Goal: Task Accomplishment & Management: Use online tool/utility

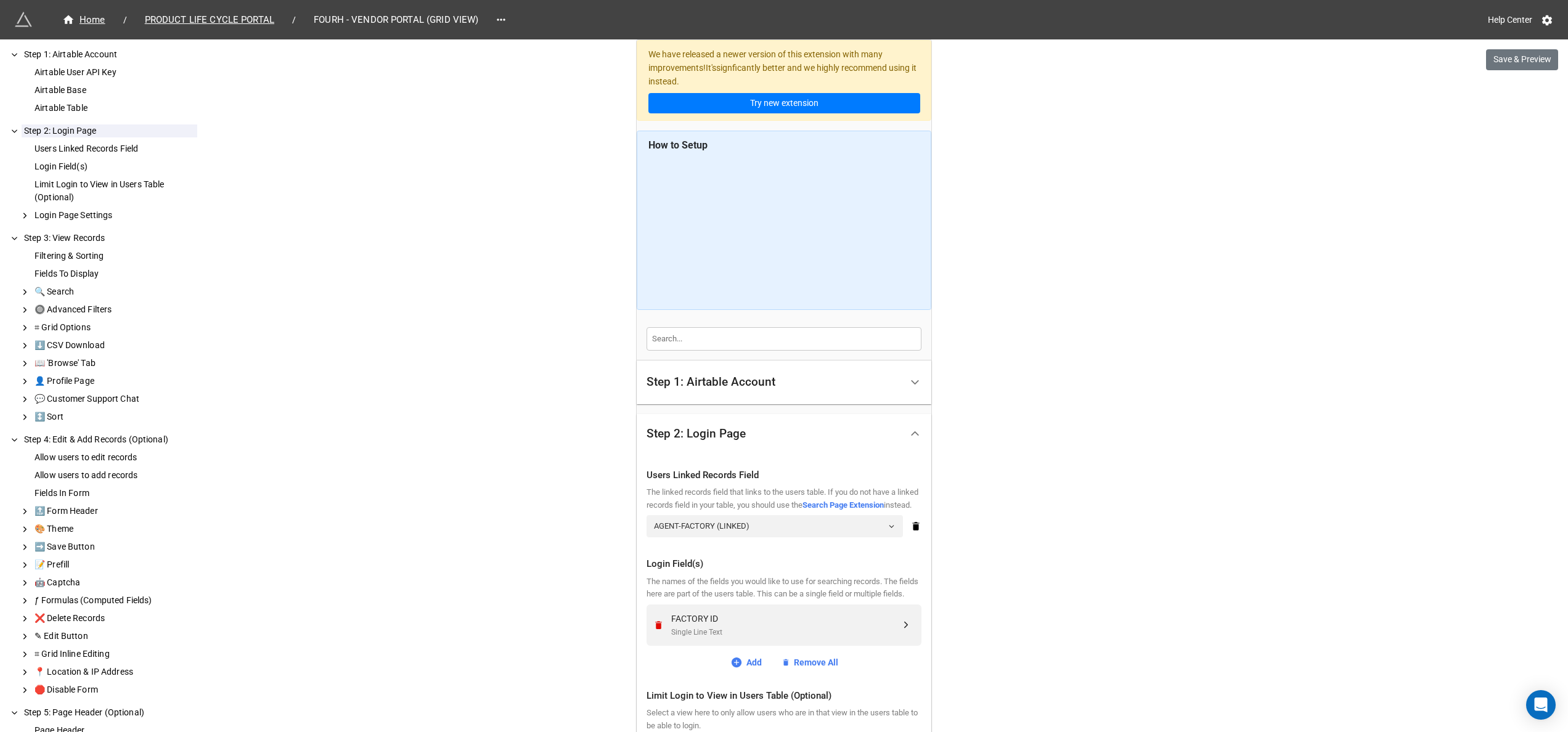
scroll to position [123, 0]
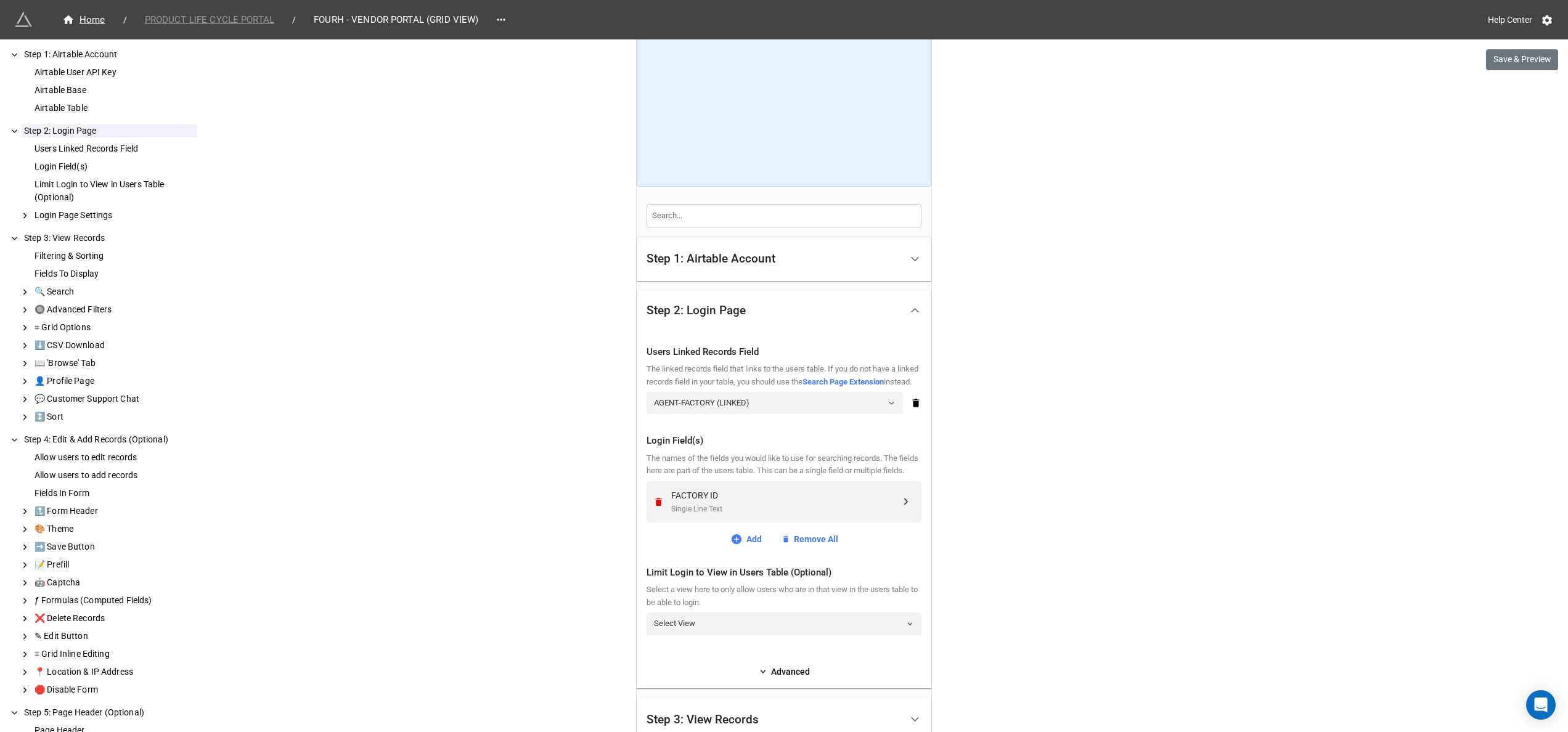
click at [170, 15] on span "PRODUCT LIFE CYCLE PORTAL" at bounding box center [209, 20] width 144 height 14
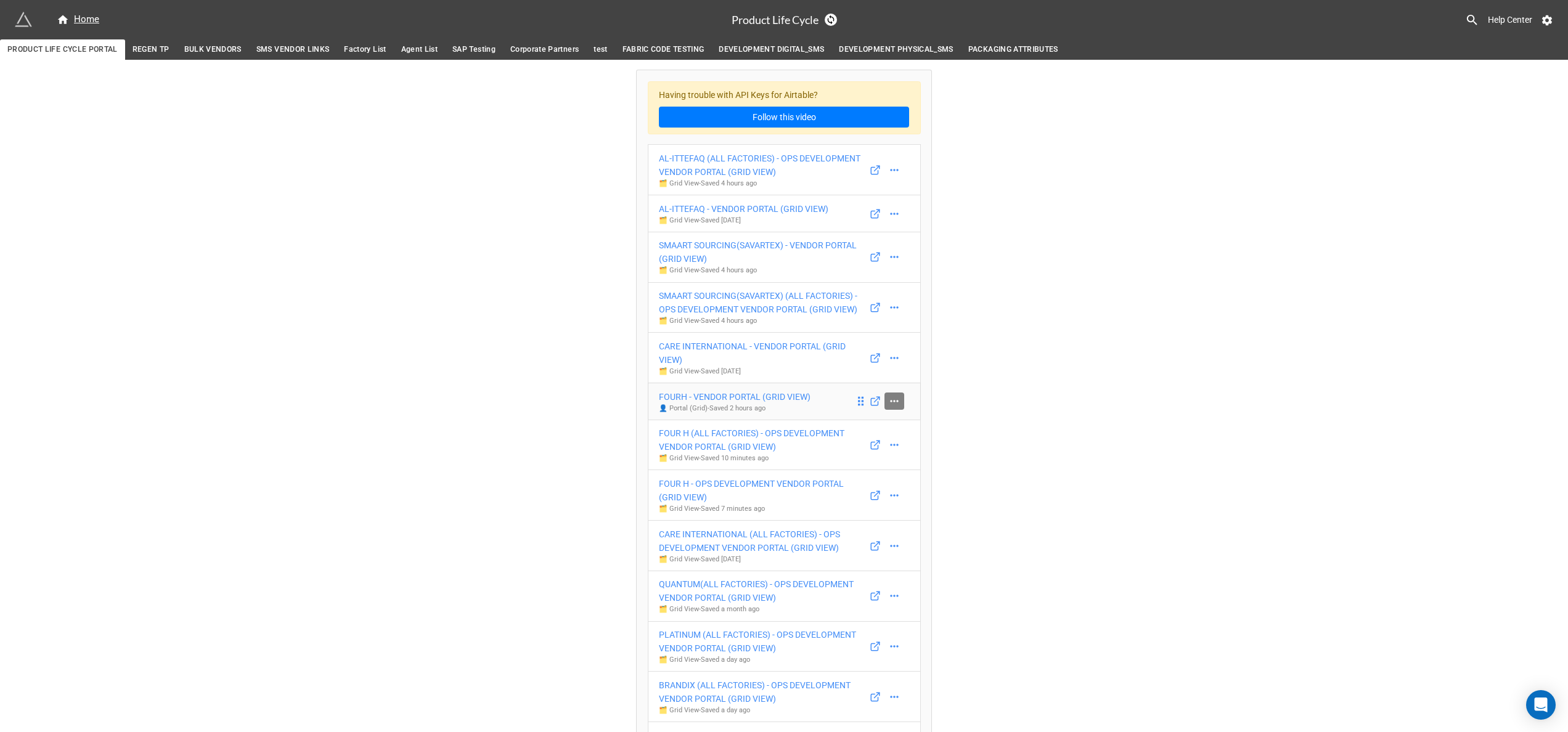
click at [891, 403] on icon at bounding box center [894, 401] width 8 height 2
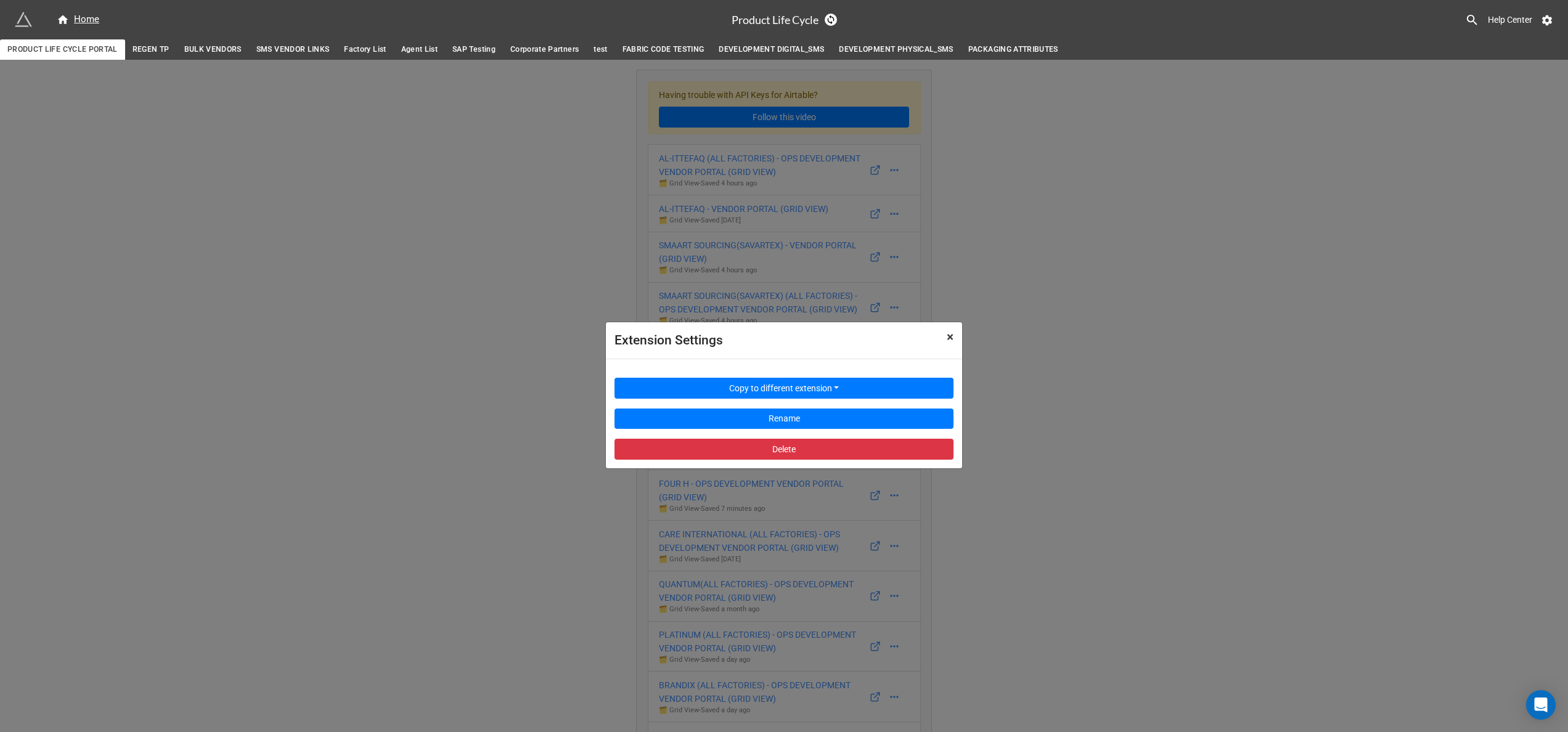
click at [947, 331] on span "×" at bounding box center [950, 337] width 7 height 15
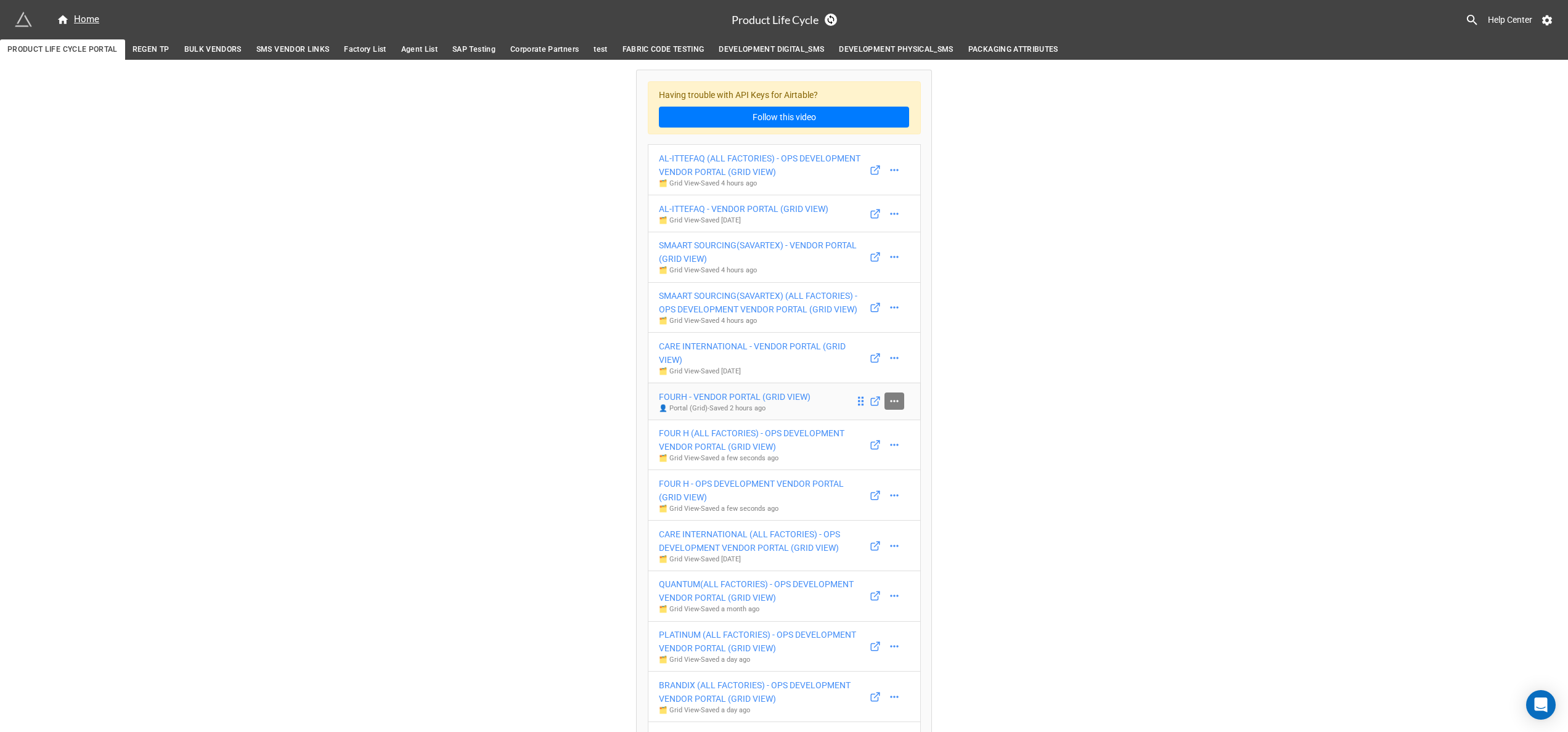
click at [894, 408] on icon at bounding box center [894, 401] width 13 height 13
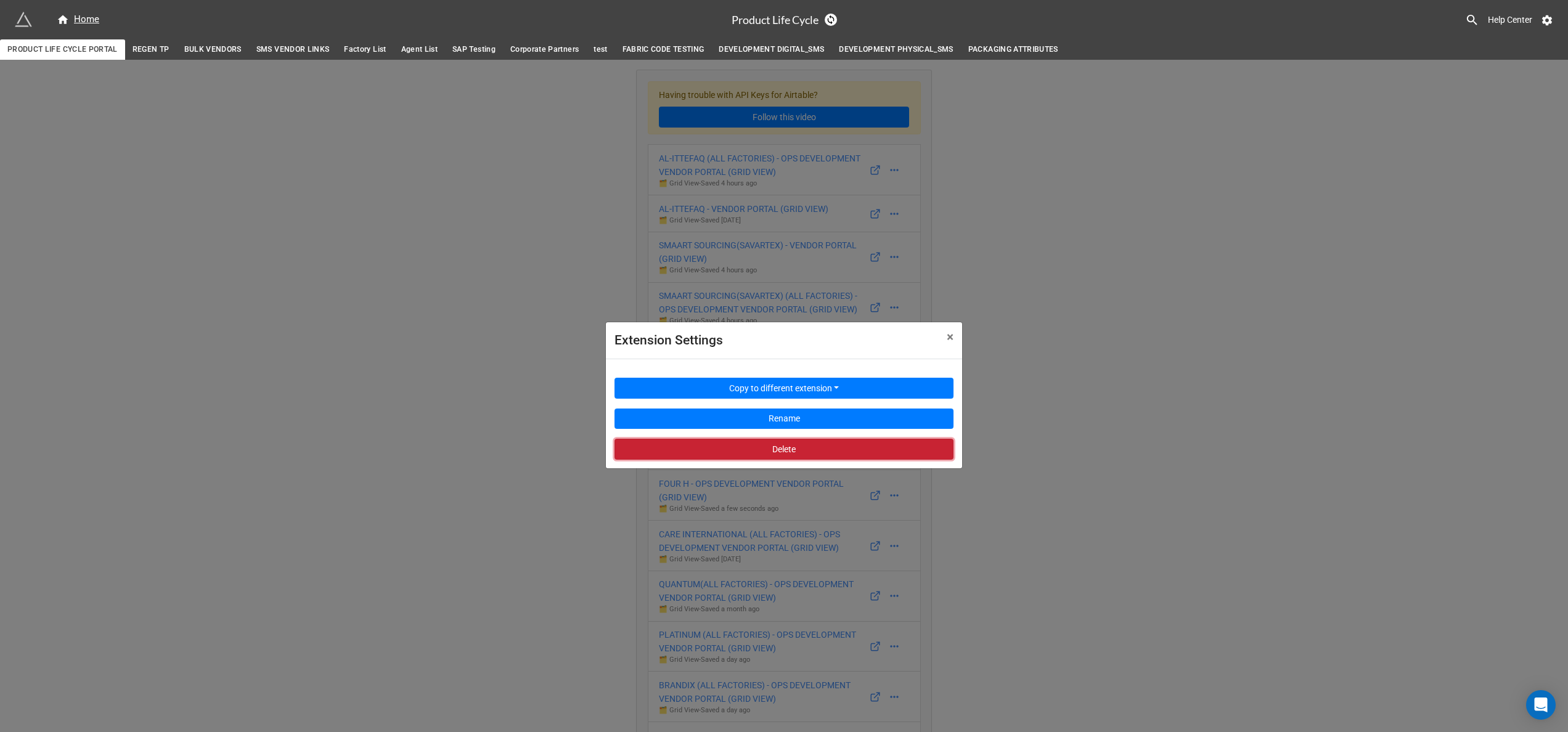
click at [851, 446] on button "Delete" at bounding box center [784, 450] width 339 height 21
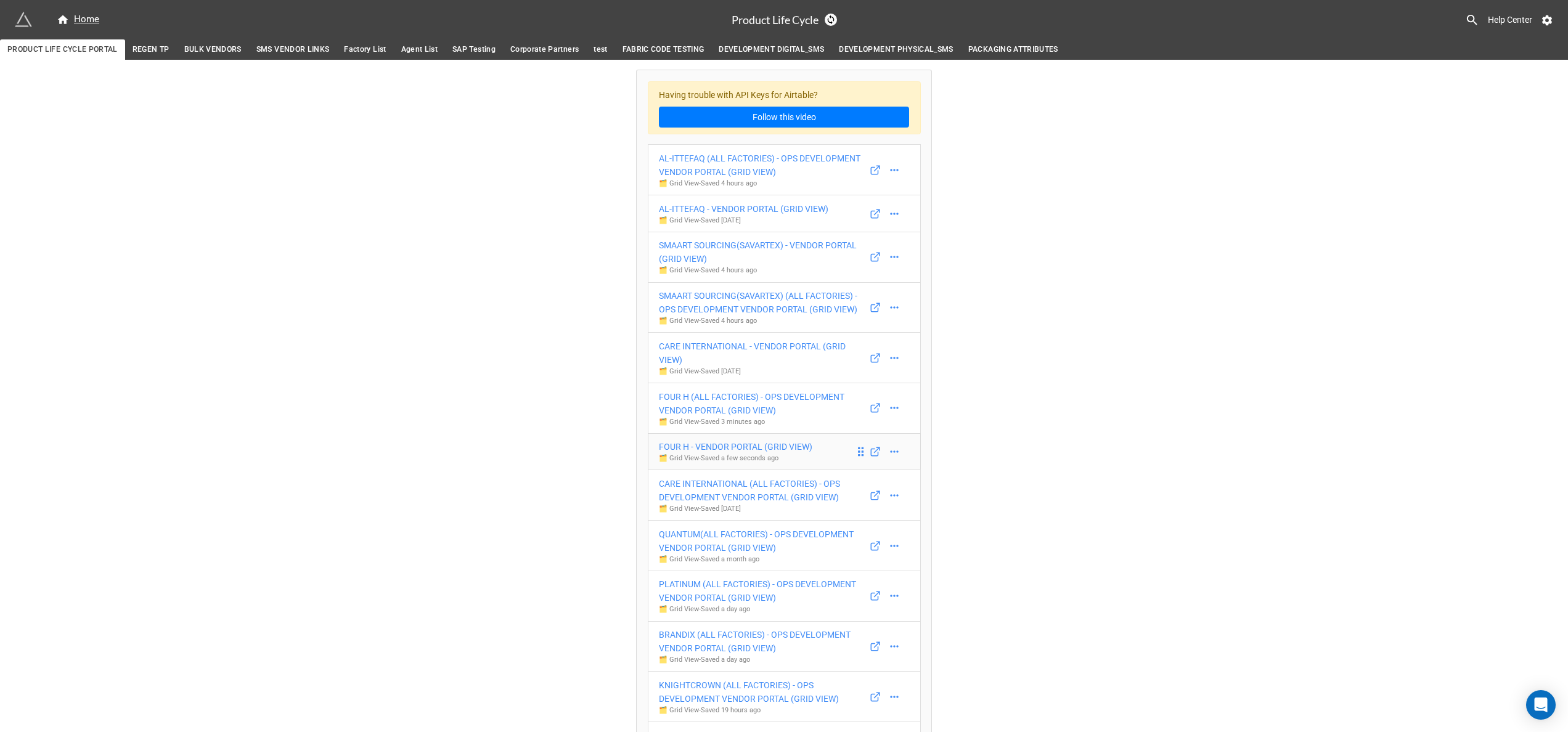
click at [775, 449] on div "FOUR H - VENDOR PORTAL (GRID VIEW)" at bounding box center [735, 446] width 153 height 13
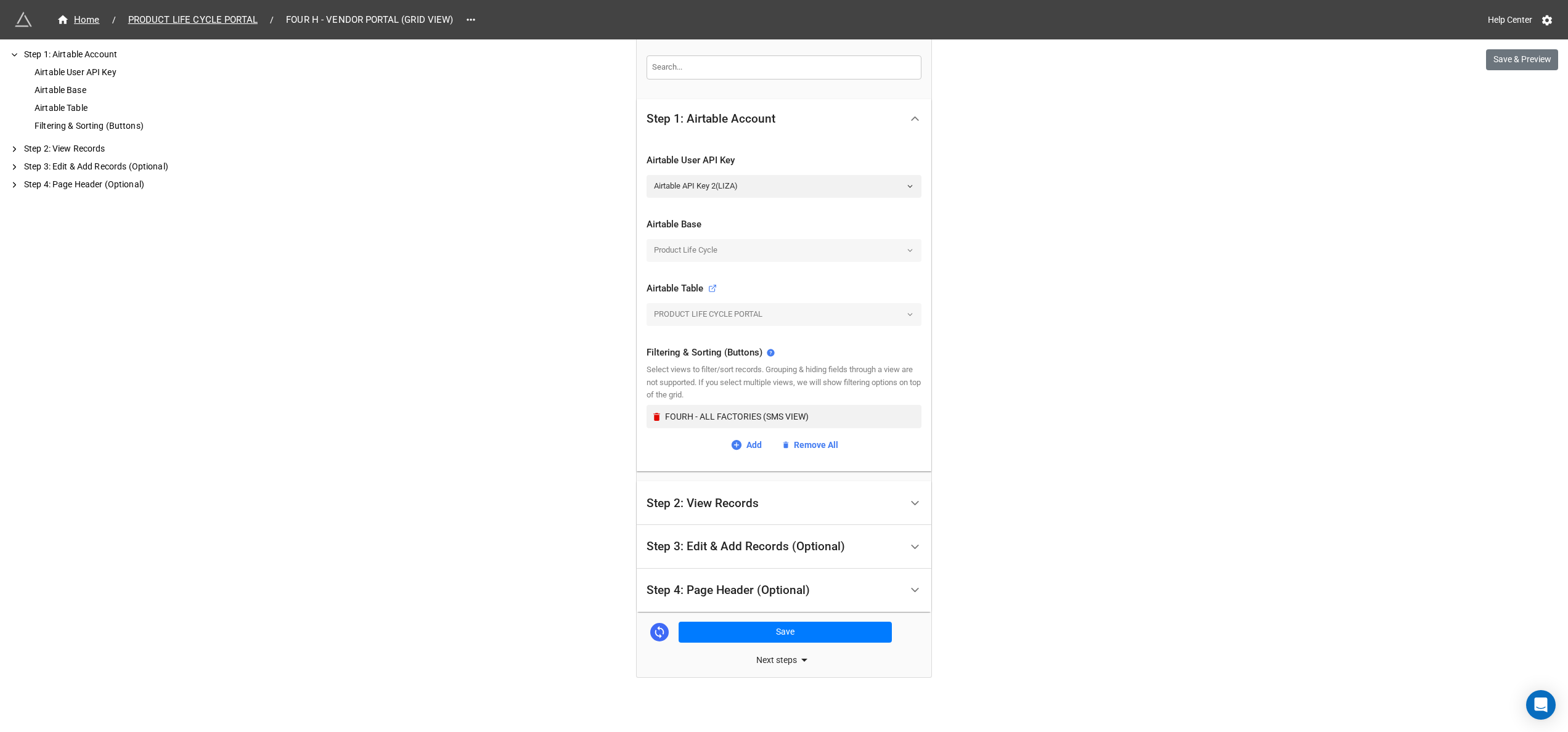
scroll to position [198, 0]
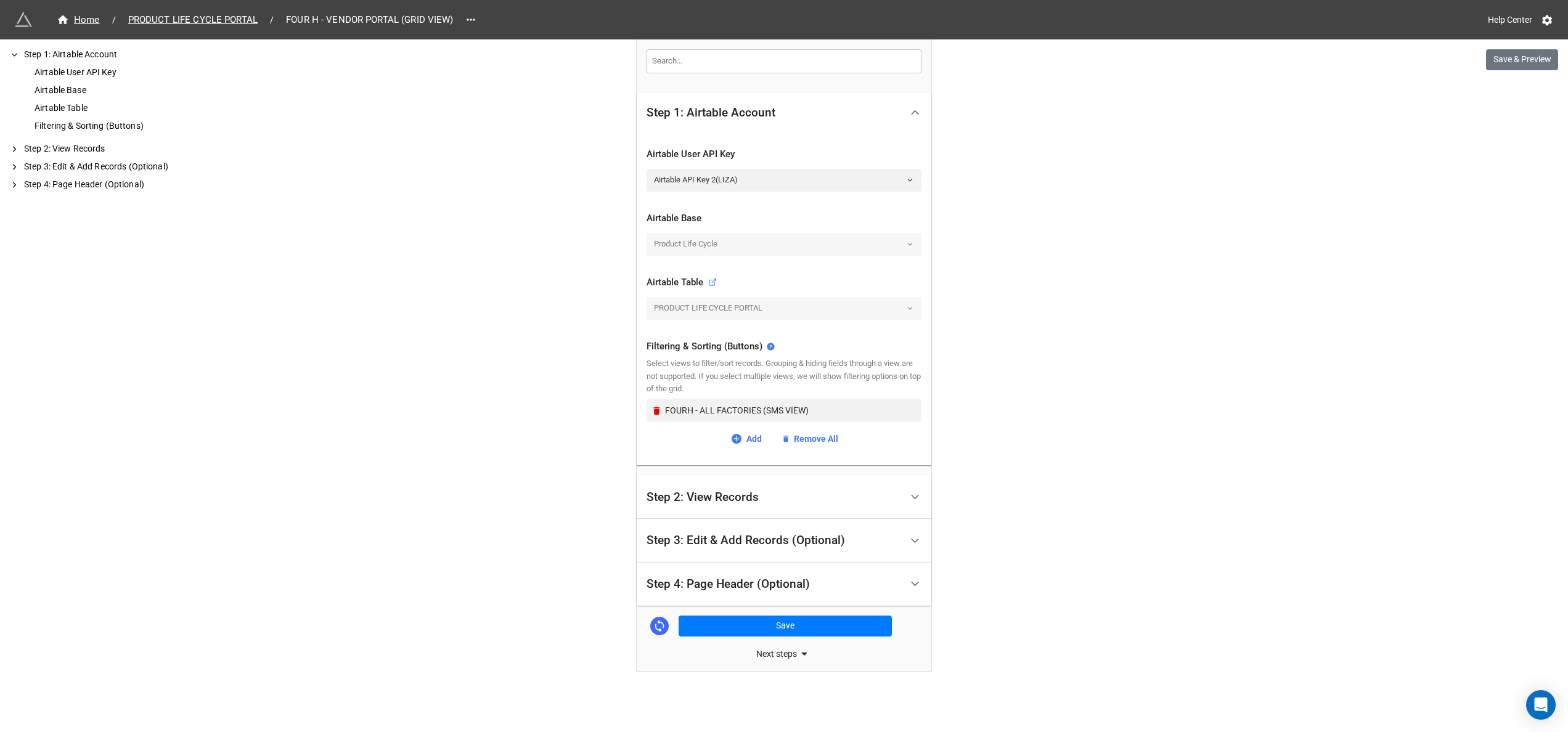
click at [711, 246] on div "Product Life Cycle" at bounding box center [784, 244] width 275 height 23
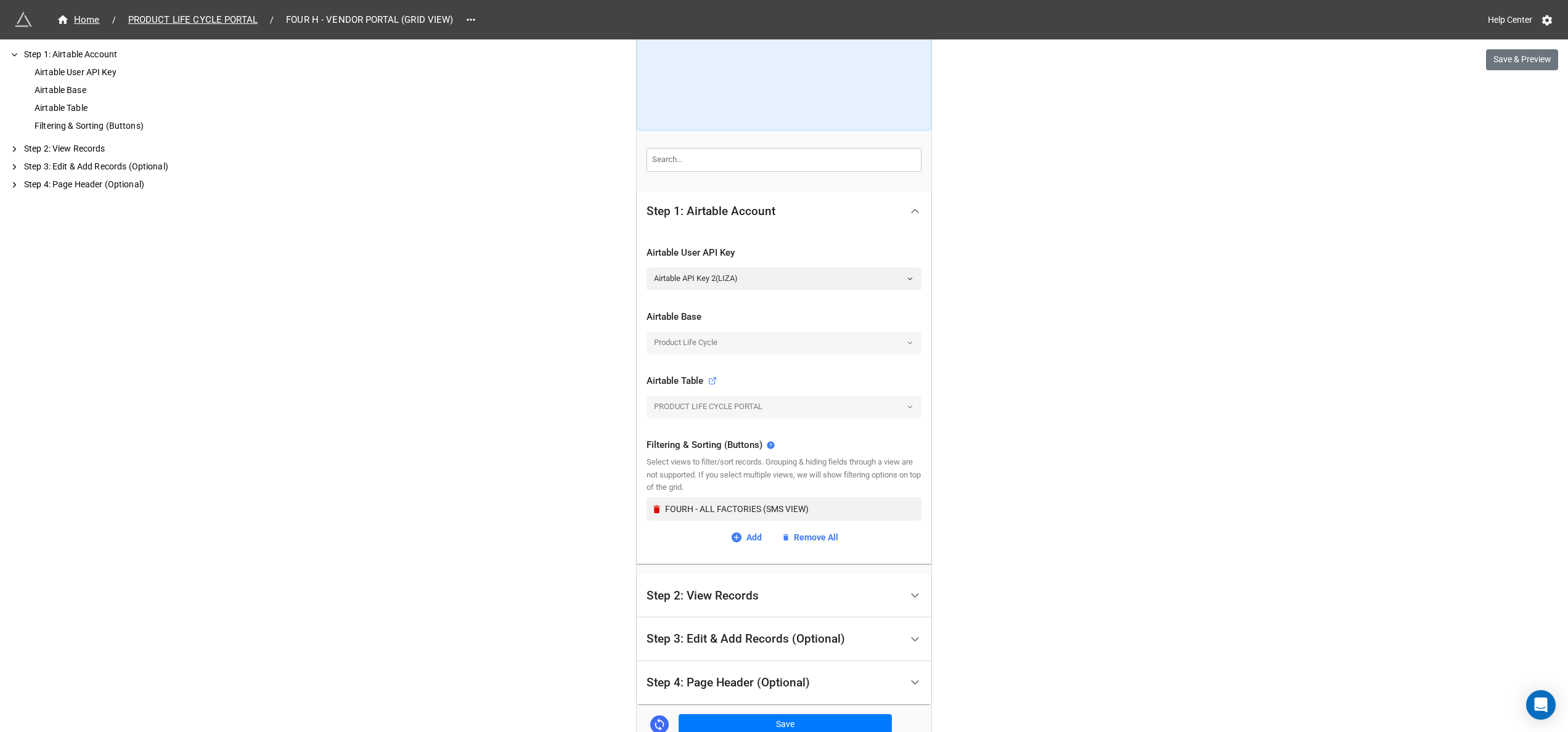
scroll to position [0, 0]
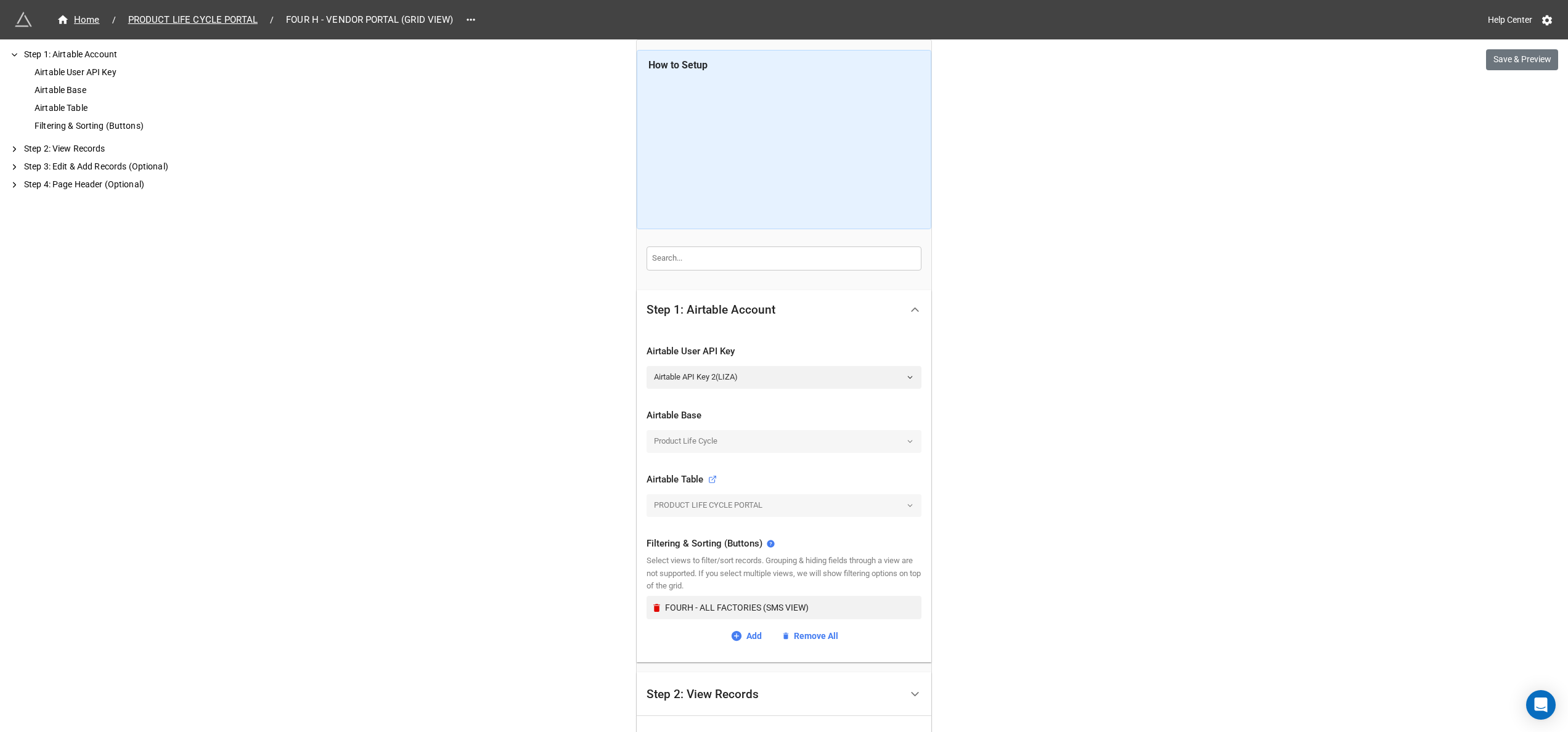
click at [814, 257] on input "text" at bounding box center [784, 258] width 275 height 23
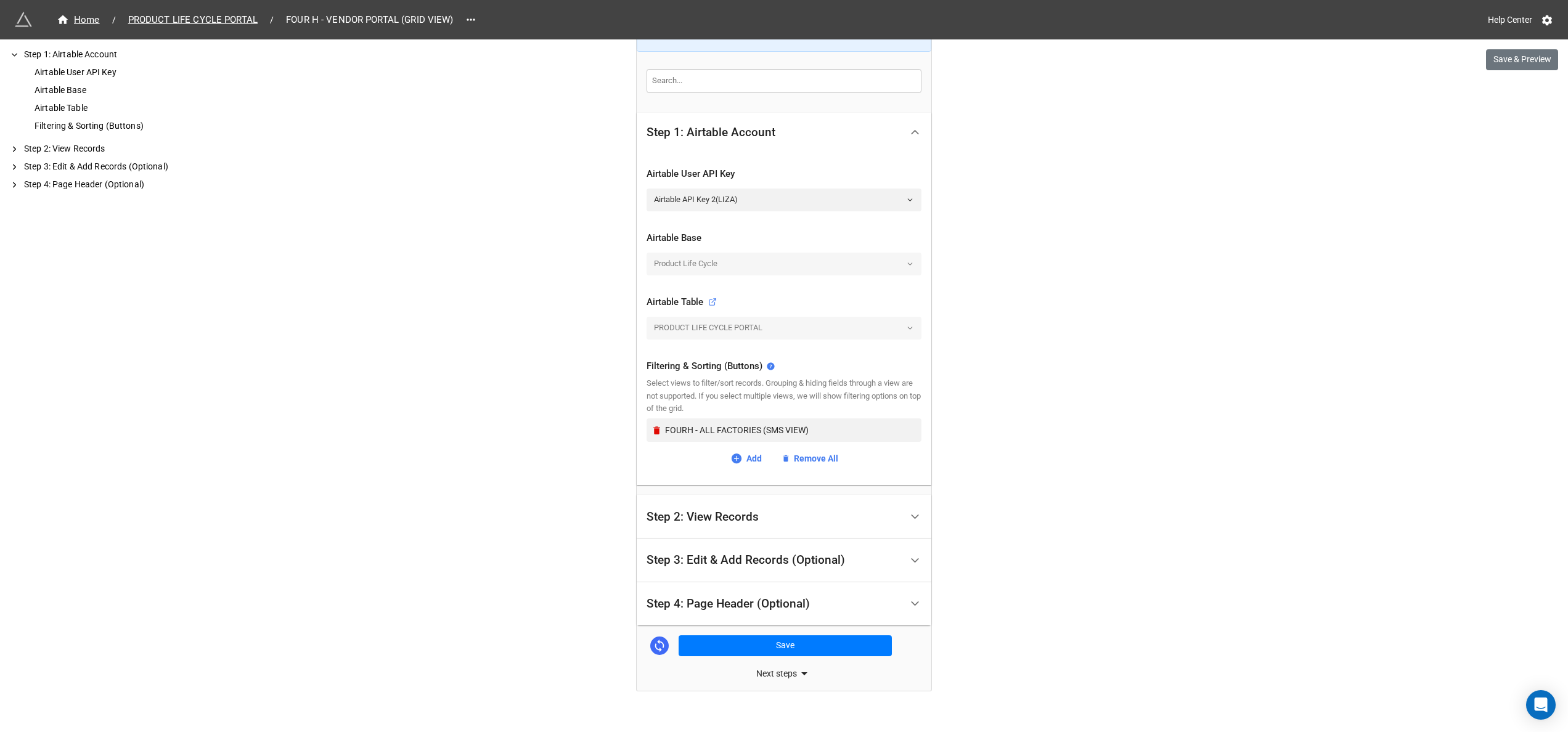
scroll to position [198, 0]
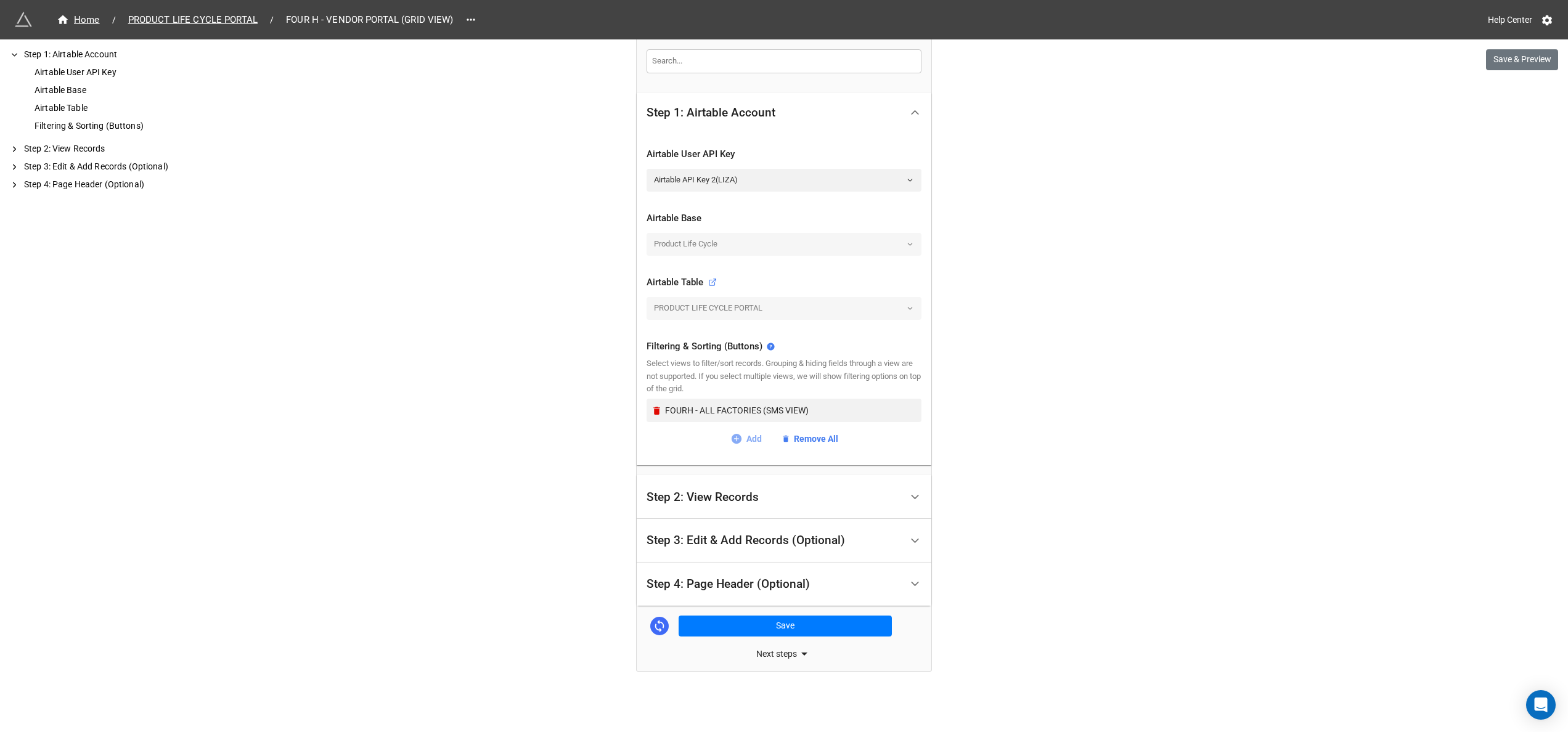
click at [740, 435] on link "Add" at bounding box center [746, 438] width 32 height 13
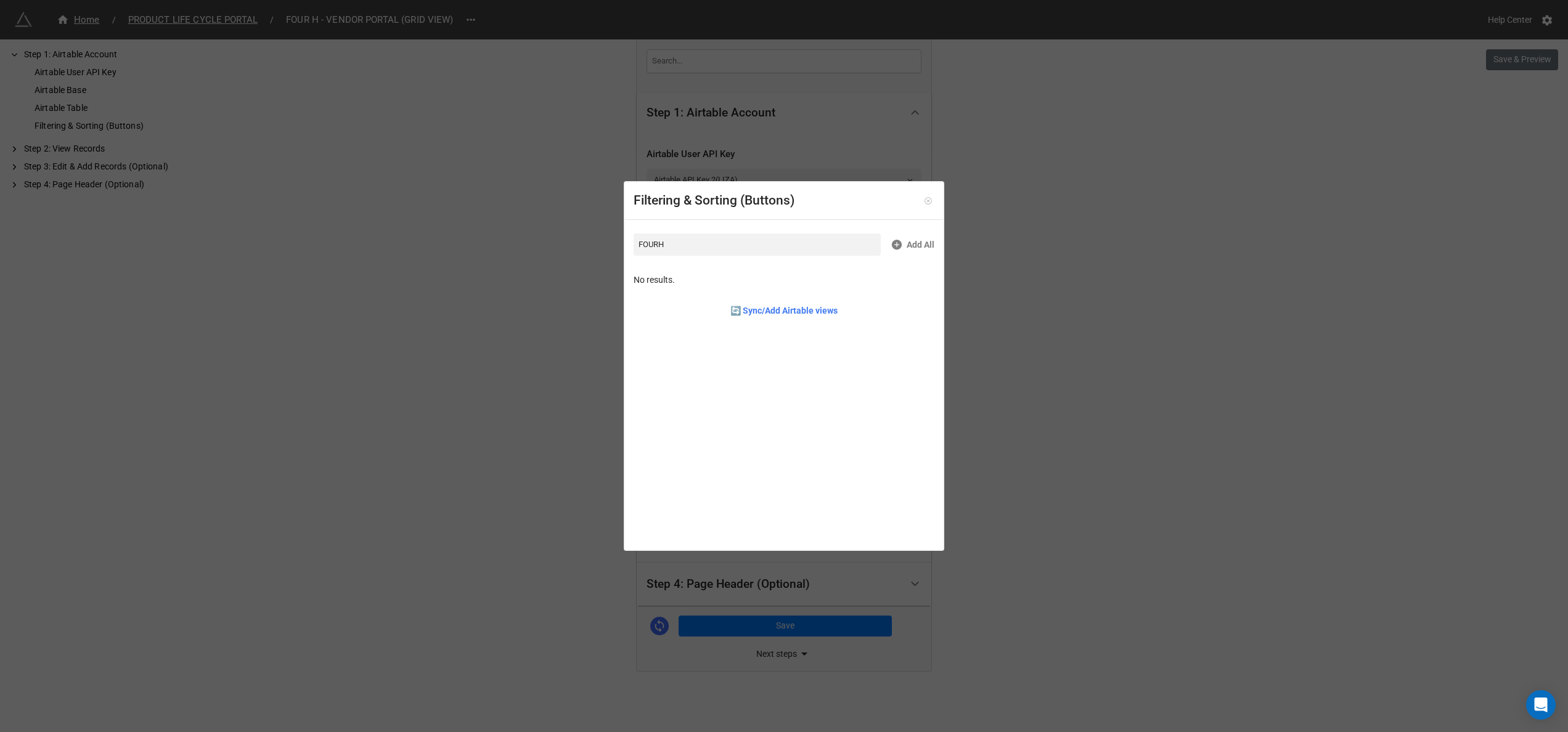
type input "FOURH"
click at [925, 205] on icon at bounding box center [928, 201] width 8 height 8
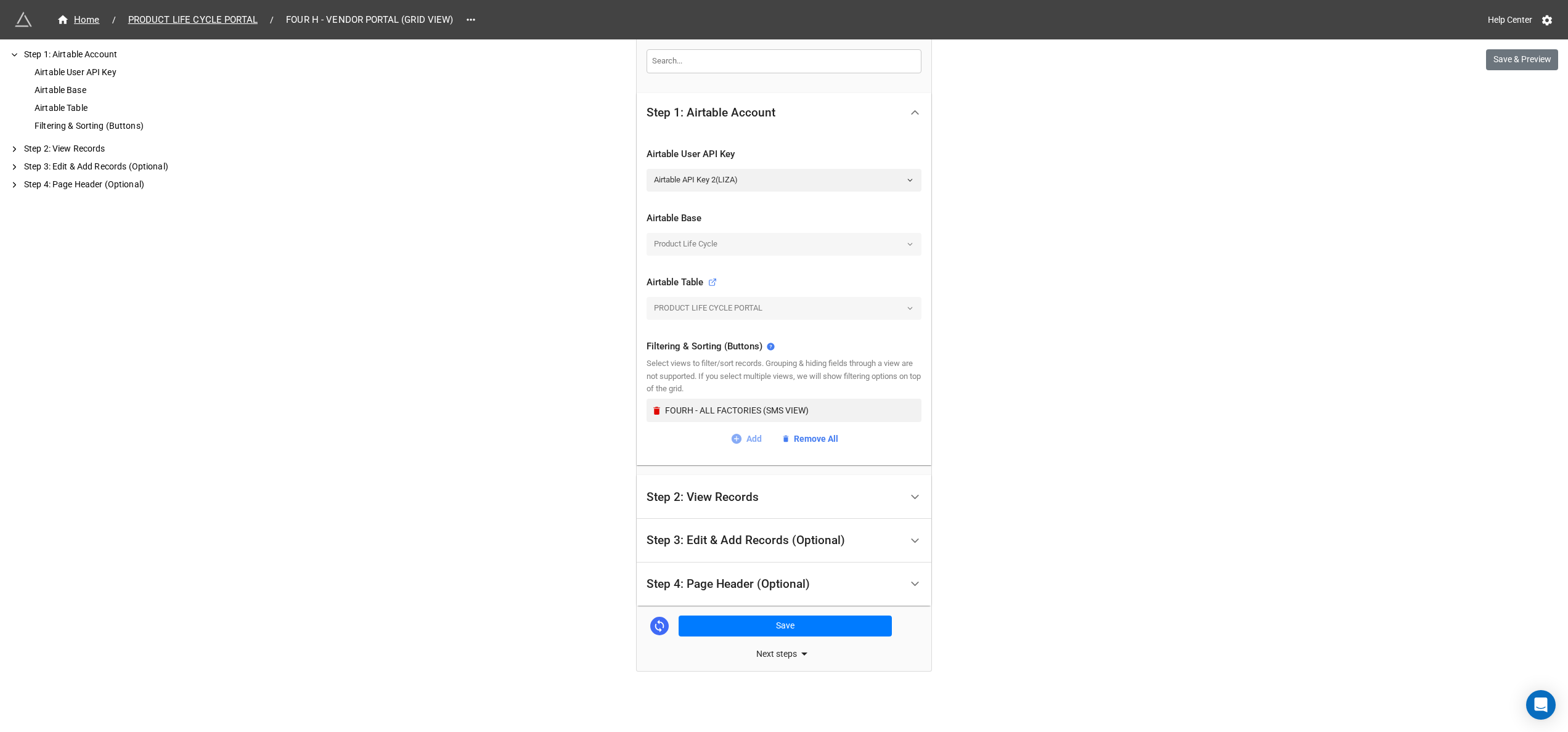
click at [745, 433] on link "Add" at bounding box center [746, 438] width 32 height 13
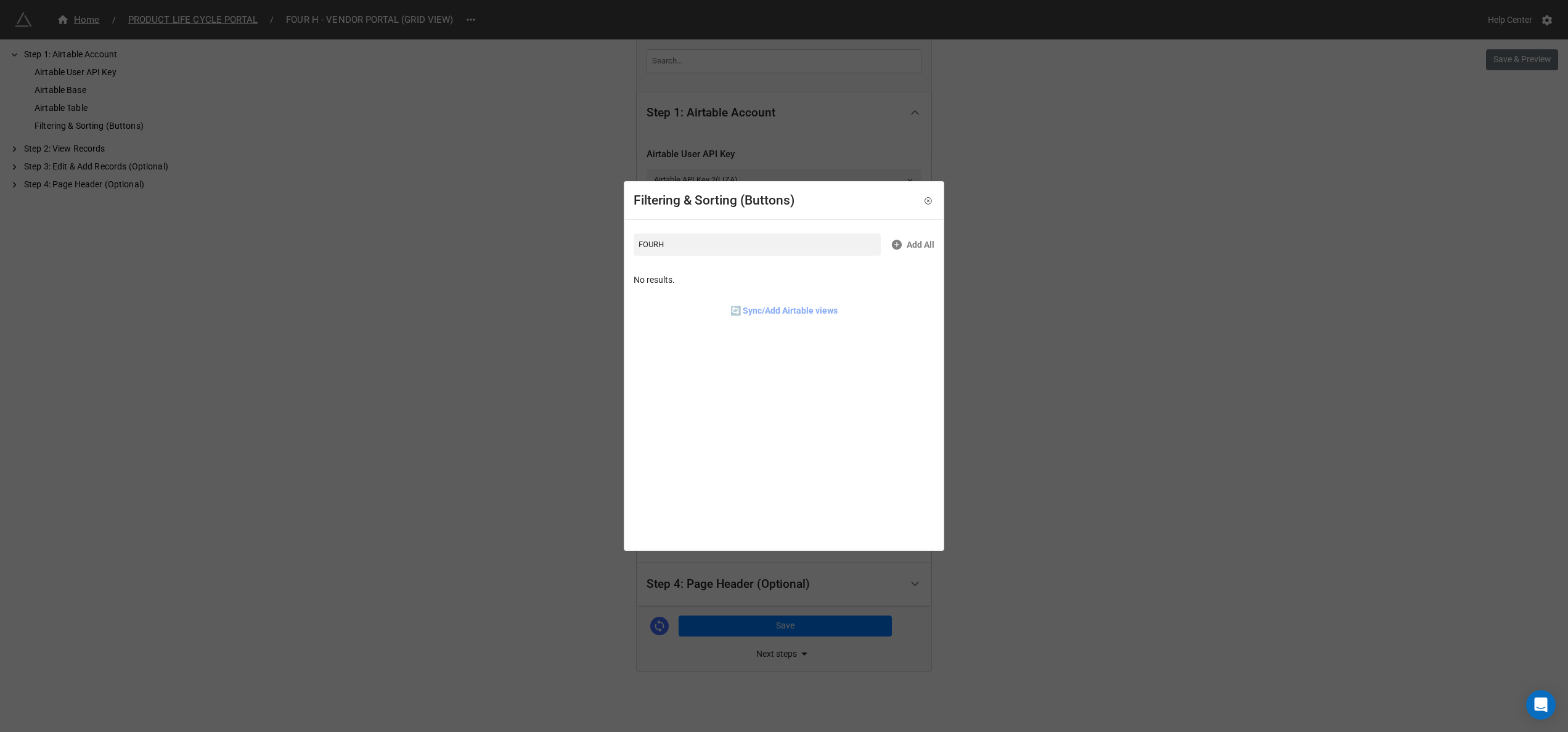
type input "FOURH"
click at [777, 310] on link "🔄 Sync/Add Airtable views" at bounding box center [784, 310] width 107 height 13
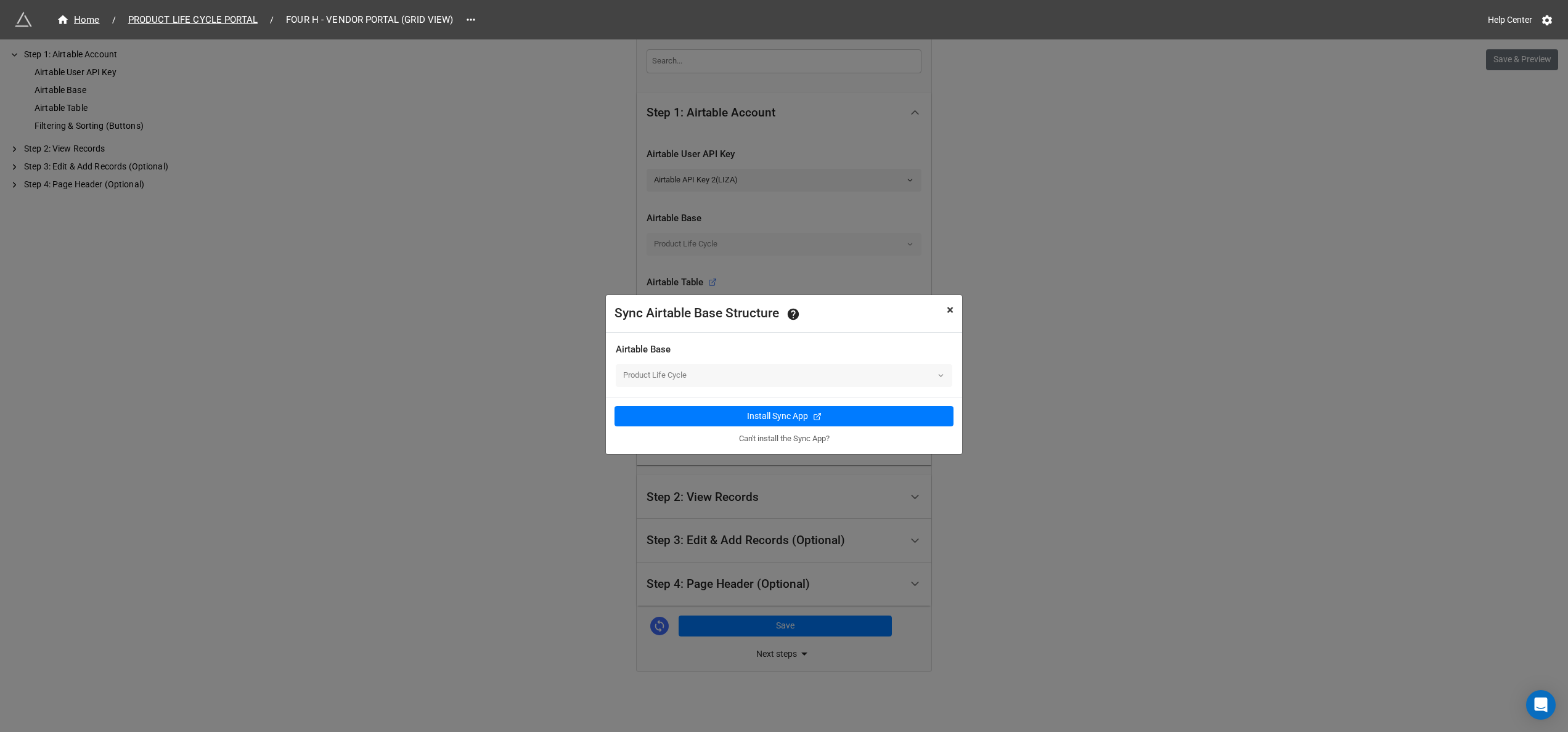
click at [947, 311] on span "×" at bounding box center [950, 310] width 7 height 15
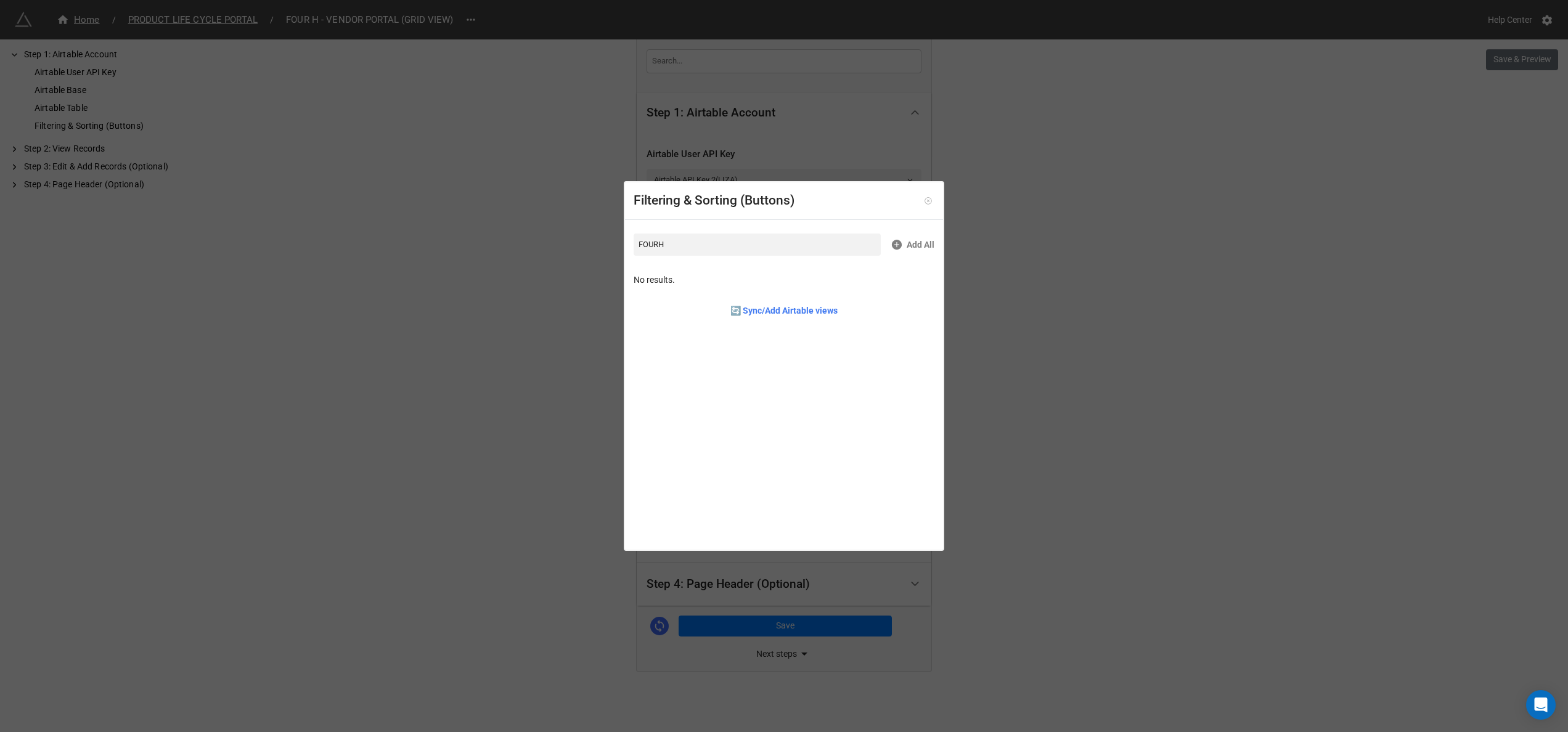
click at [924, 202] on icon at bounding box center [928, 201] width 8 height 8
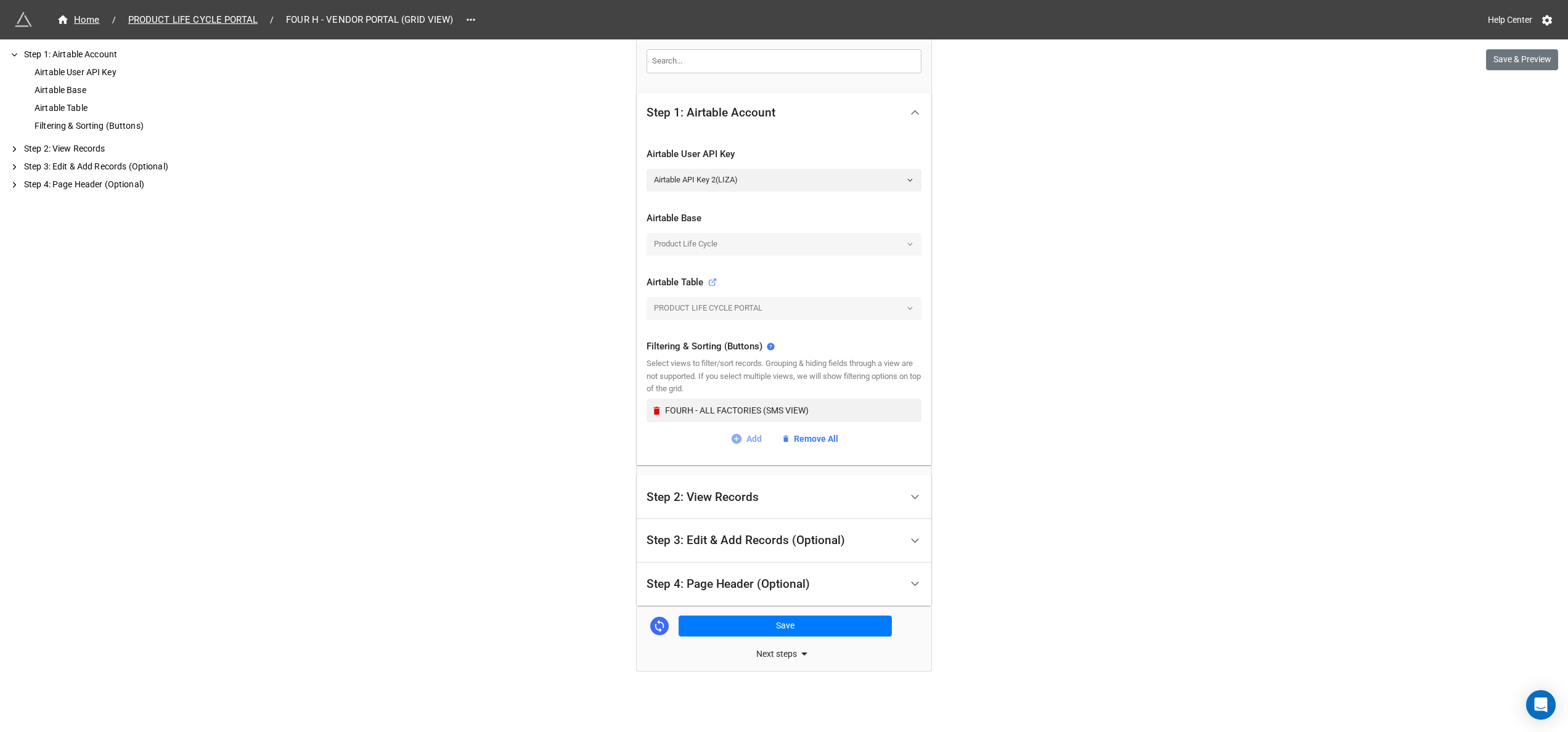
click at [747, 434] on link "Add" at bounding box center [746, 438] width 32 height 13
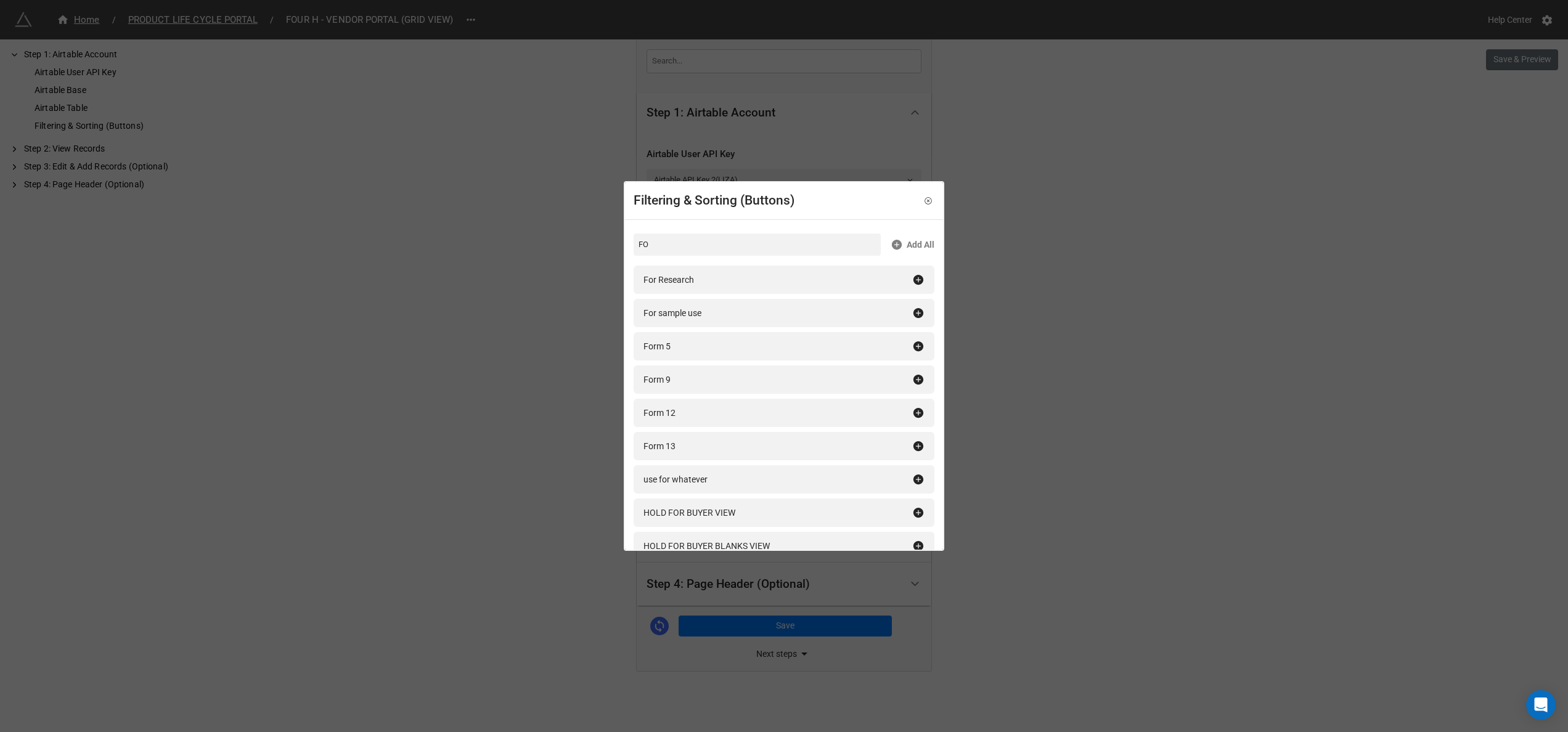
type input "F"
click at [924, 202] on icon at bounding box center [928, 201] width 8 height 8
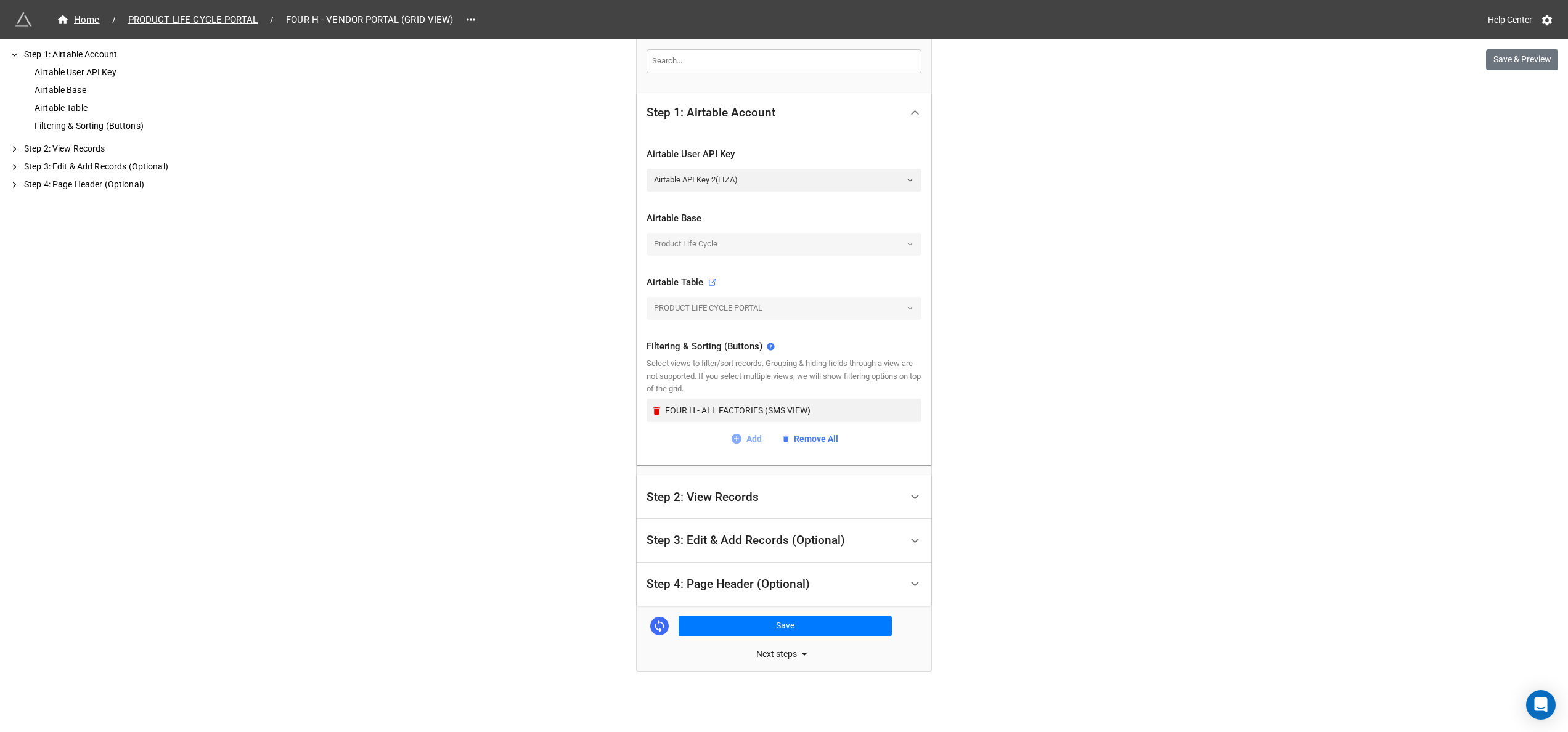
click at [742, 438] on link "Add" at bounding box center [746, 438] width 32 height 13
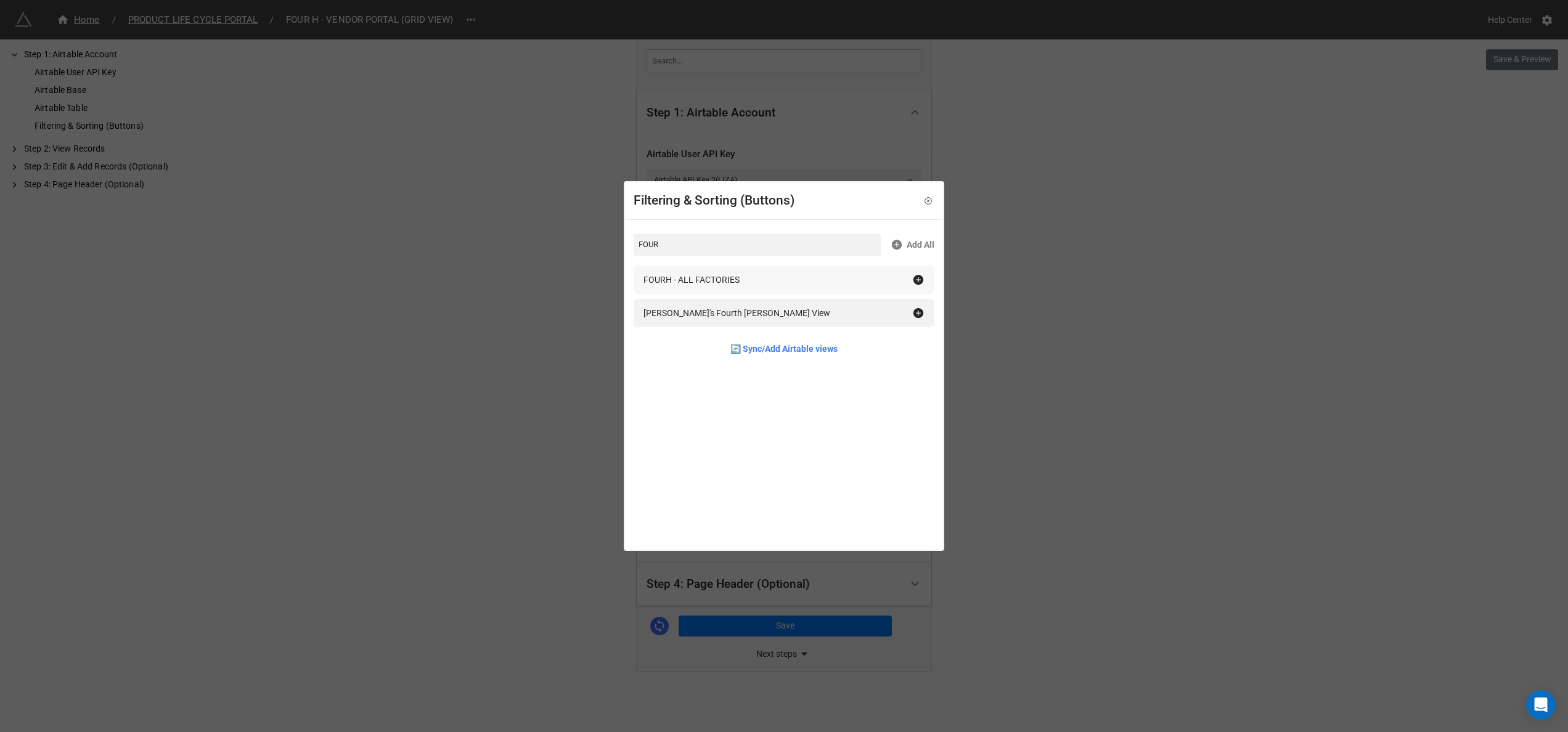
type input "FOUR"
click at [912, 277] on icon at bounding box center [918, 280] width 13 height 13
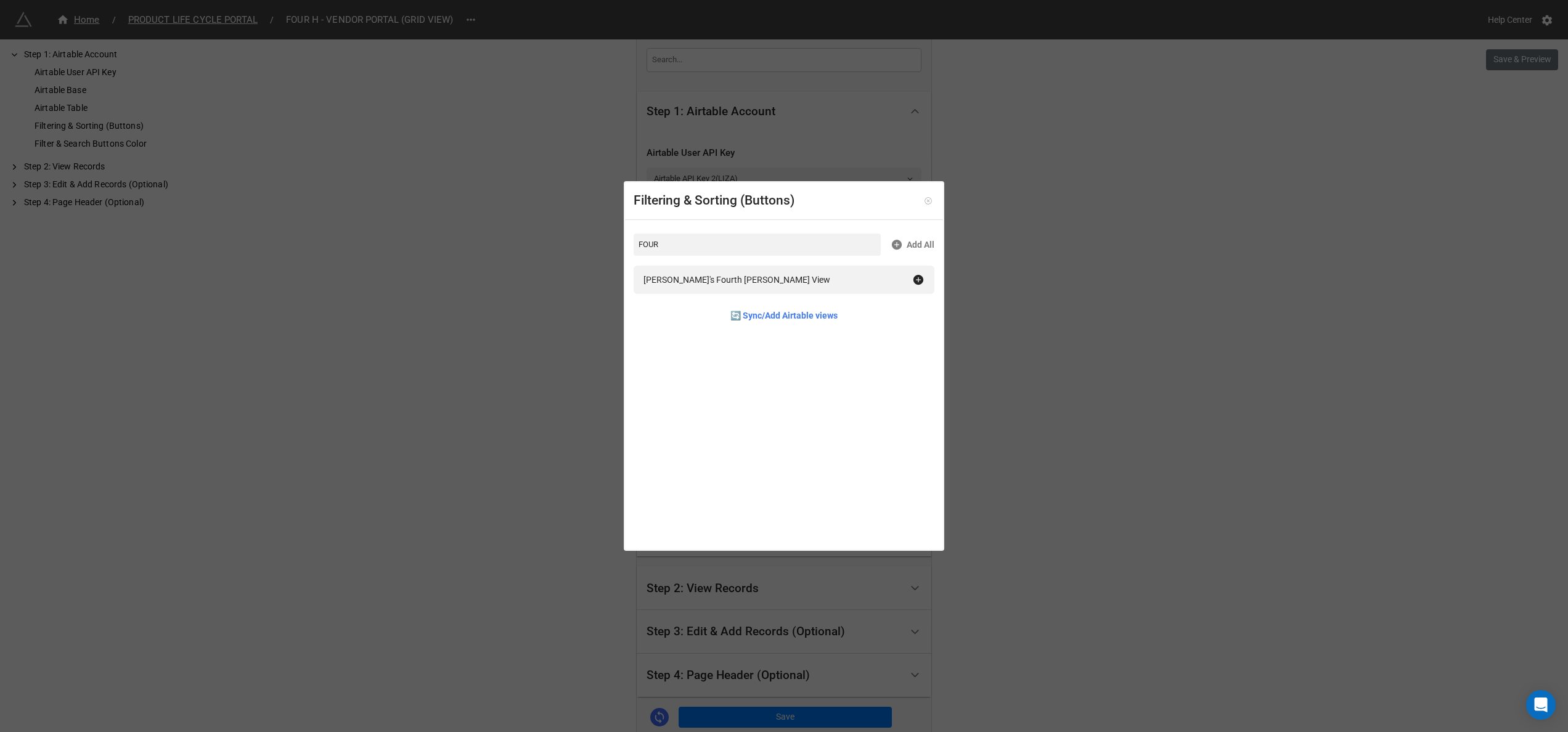
click at [925, 203] on icon at bounding box center [928, 201] width 8 height 8
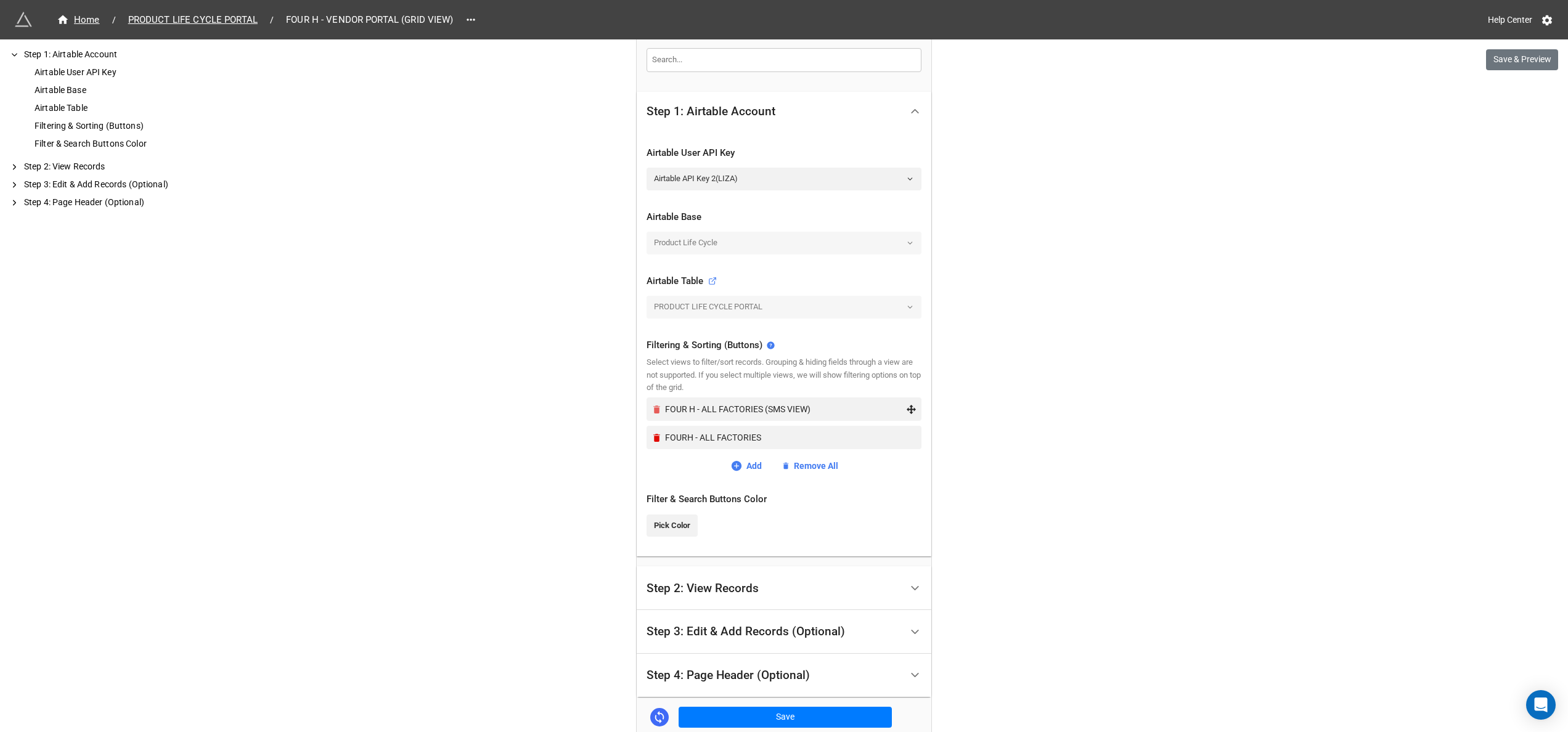
click at [656, 410] on icon "Remove" at bounding box center [657, 409] width 7 height 8
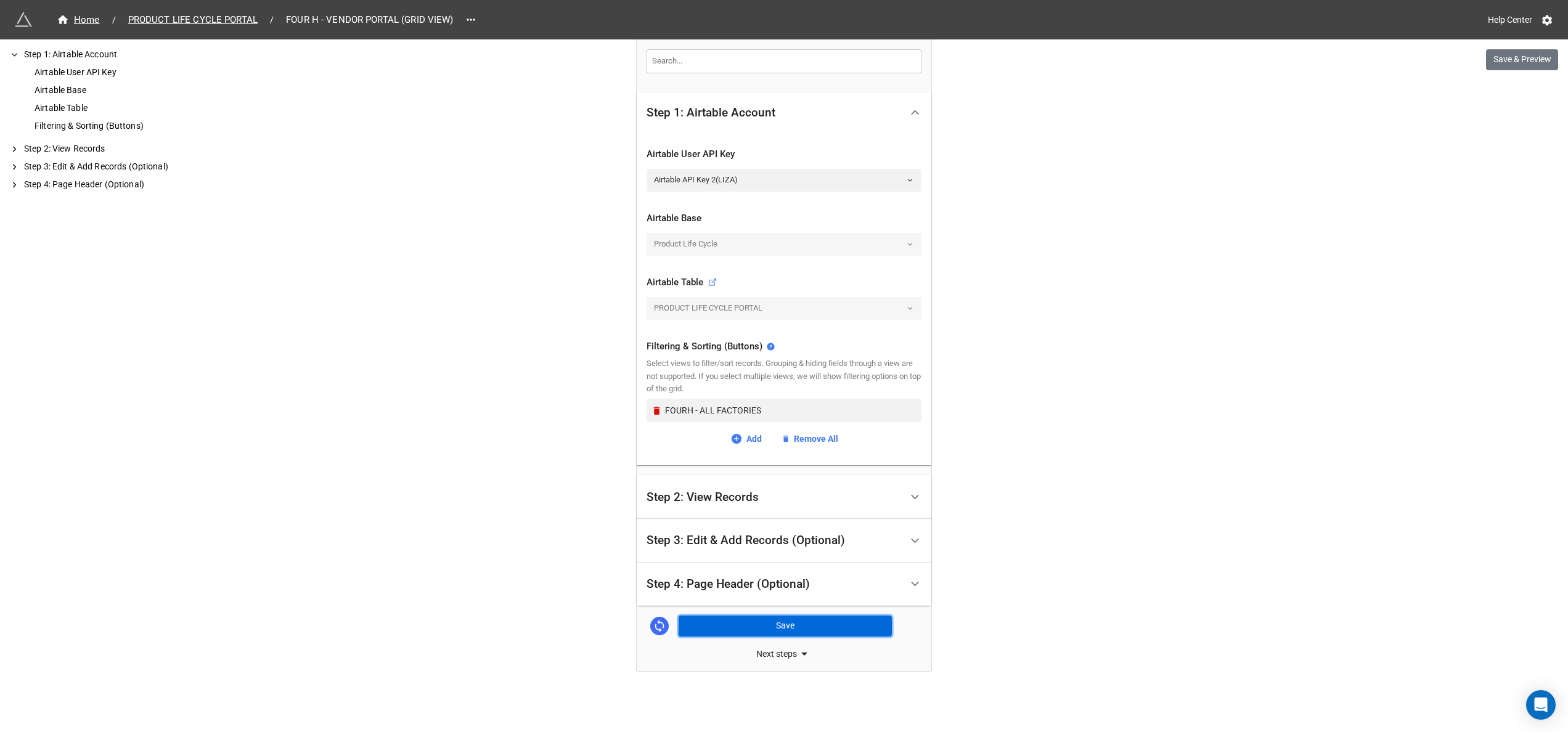
click at [775, 627] on button "Save" at bounding box center [785, 626] width 213 height 21
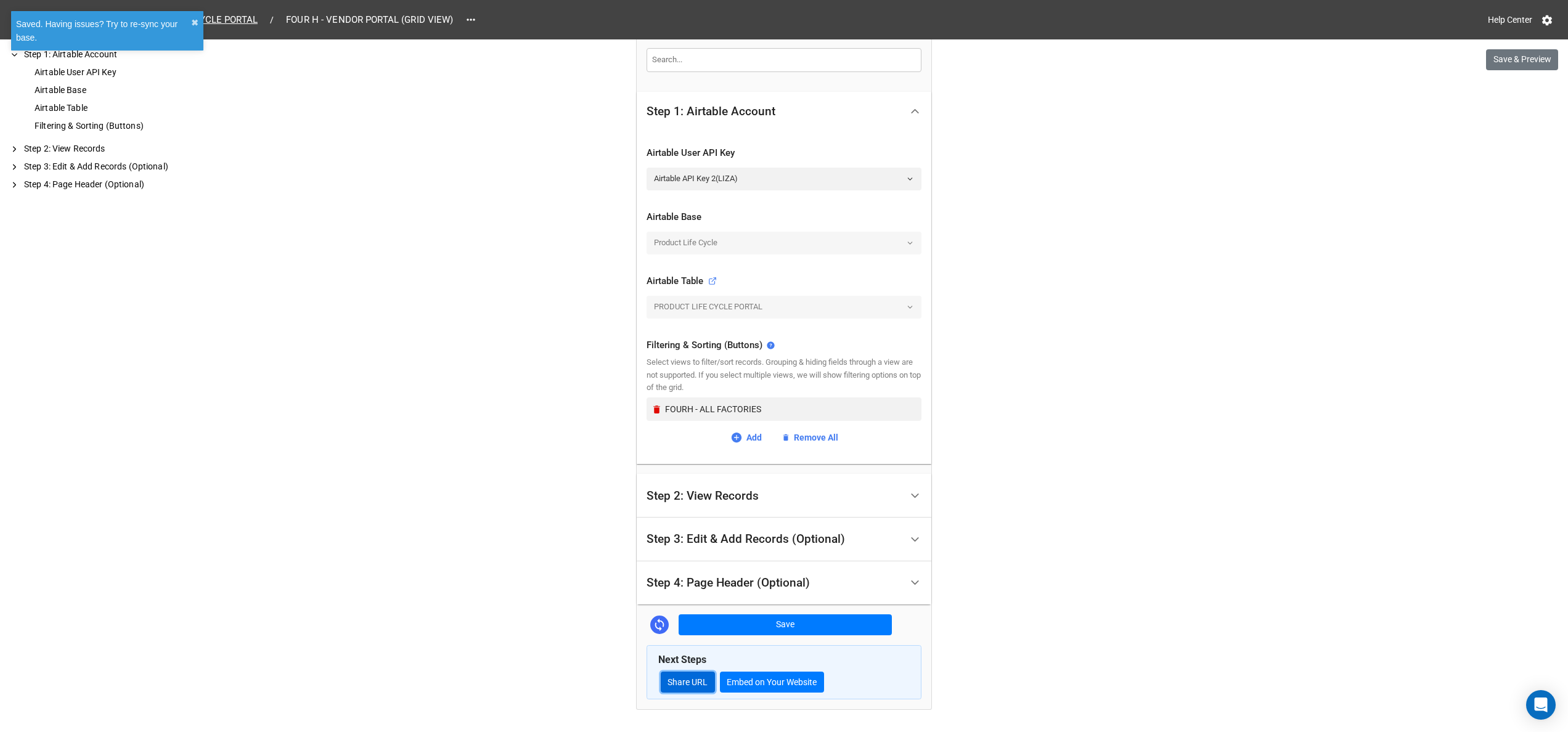
click at [687, 681] on link "Share URL" at bounding box center [688, 683] width 54 height 21
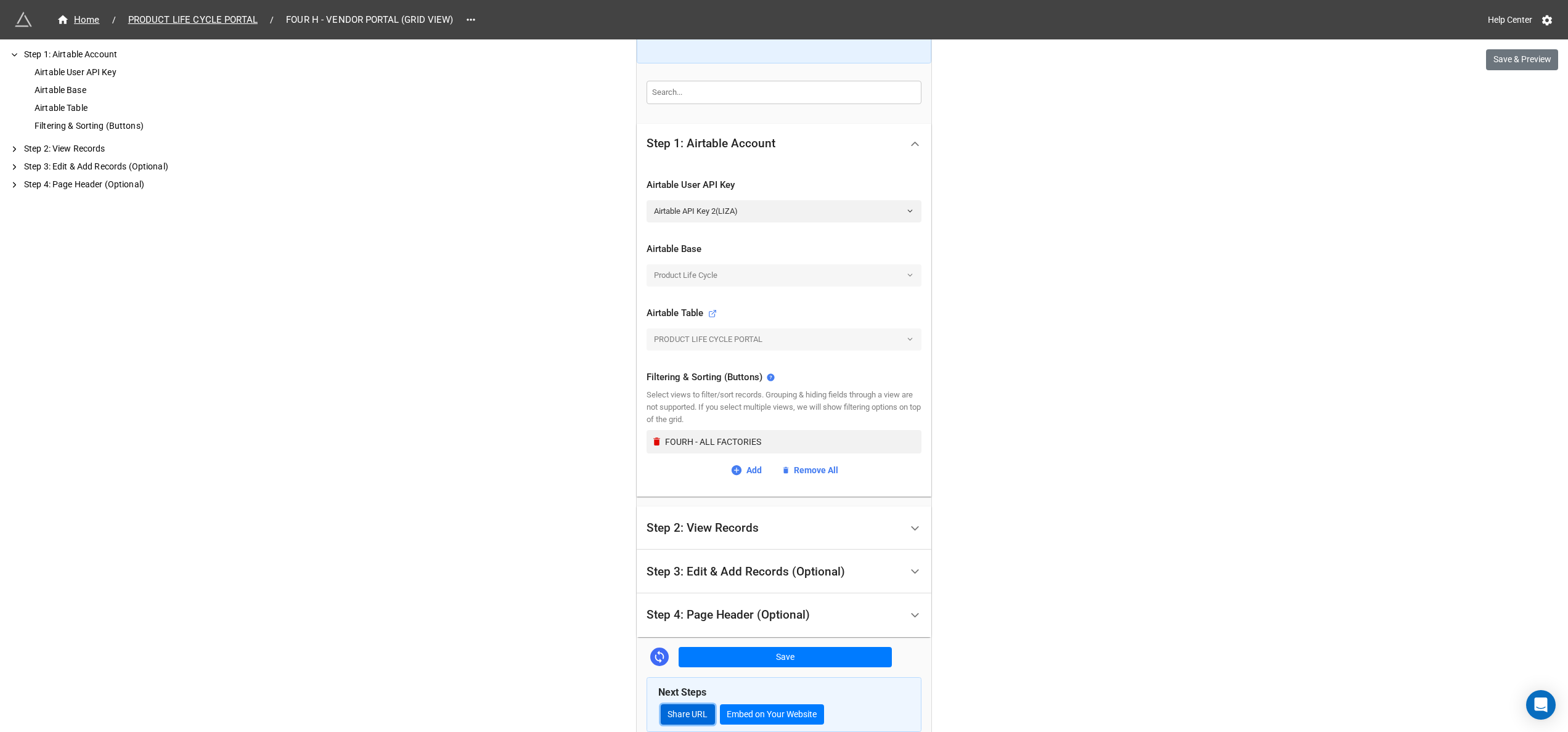
scroll to position [320, 0]
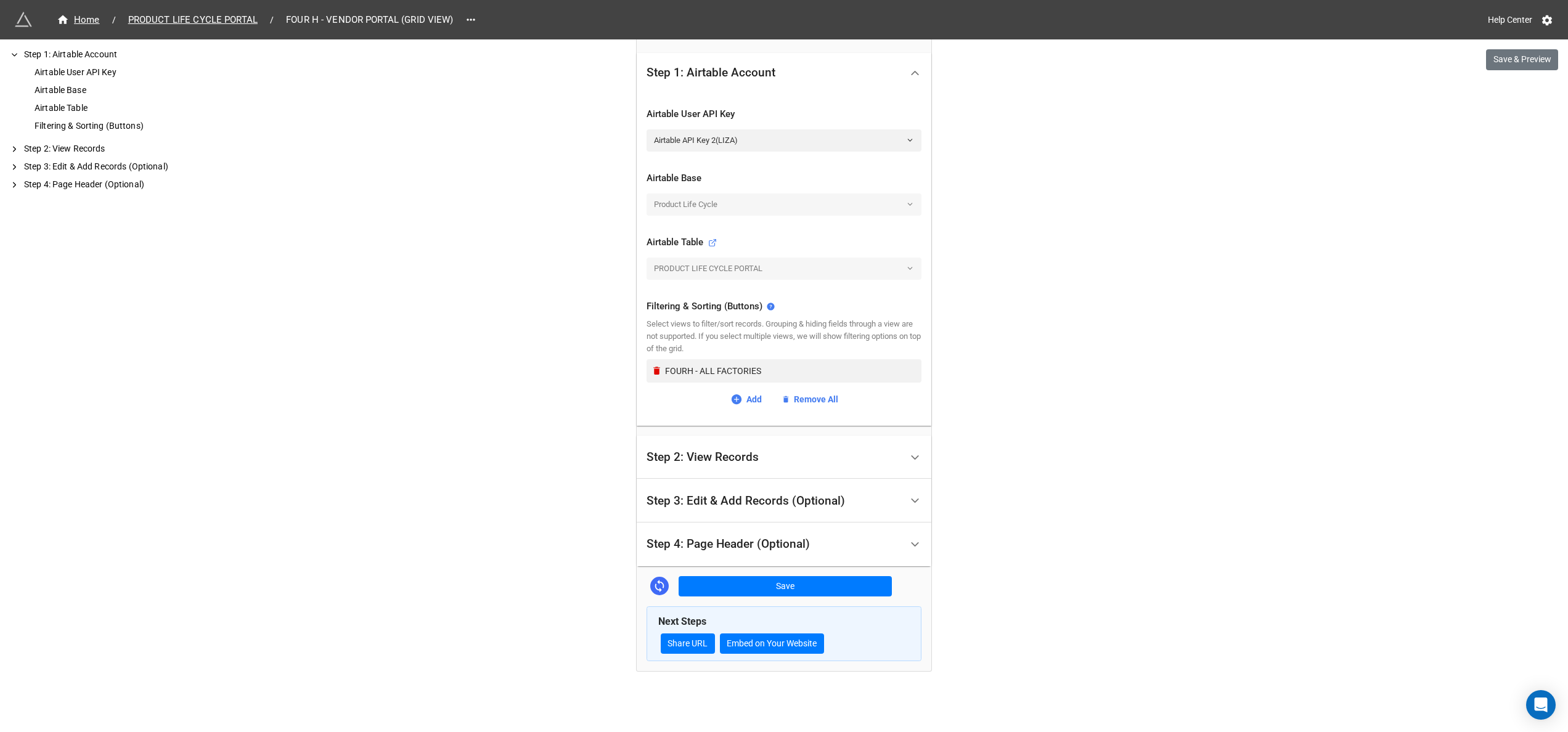
click at [874, 550] on div "Step 4: Page Header (Optional)" at bounding box center [774, 544] width 255 height 29
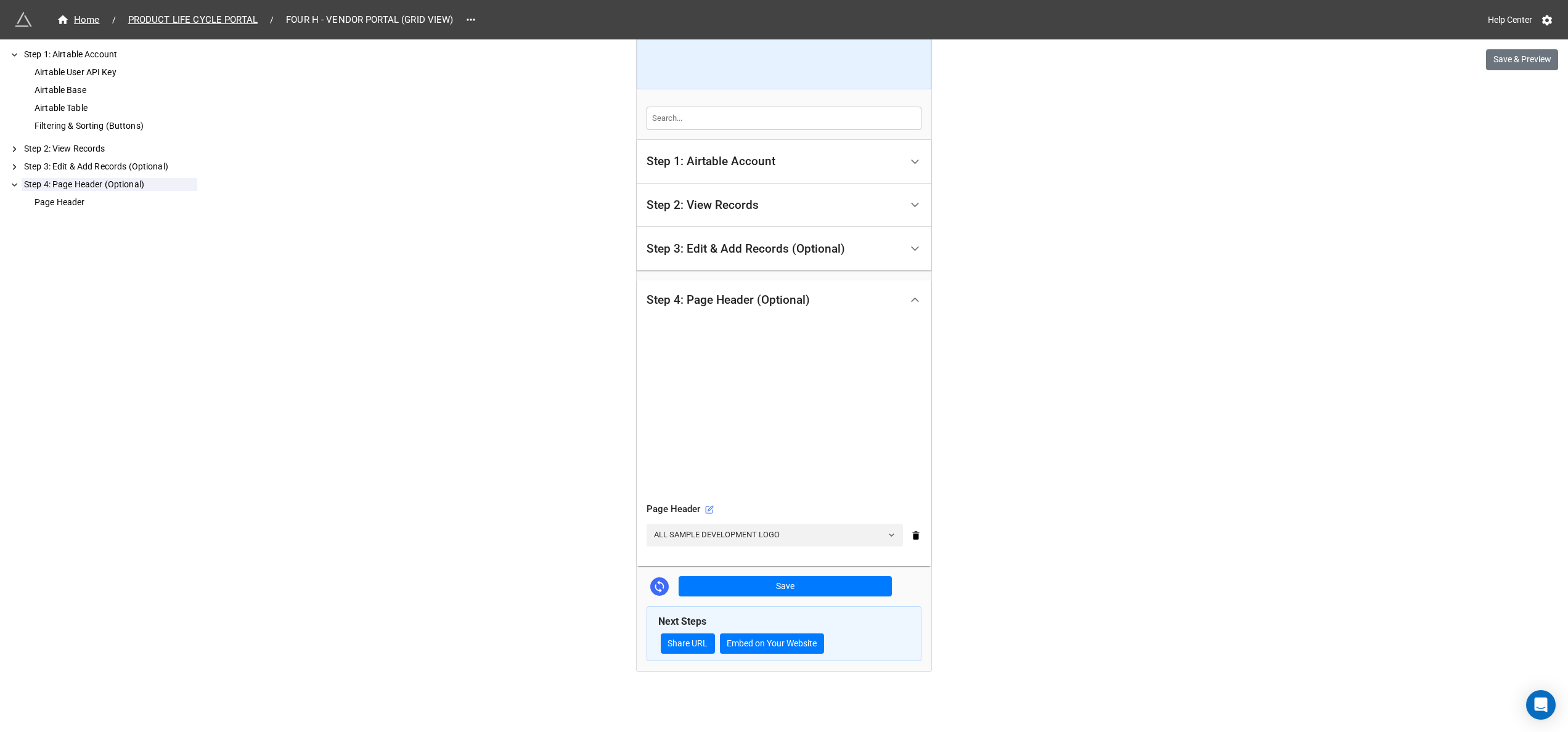
scroll to position [141, 0]
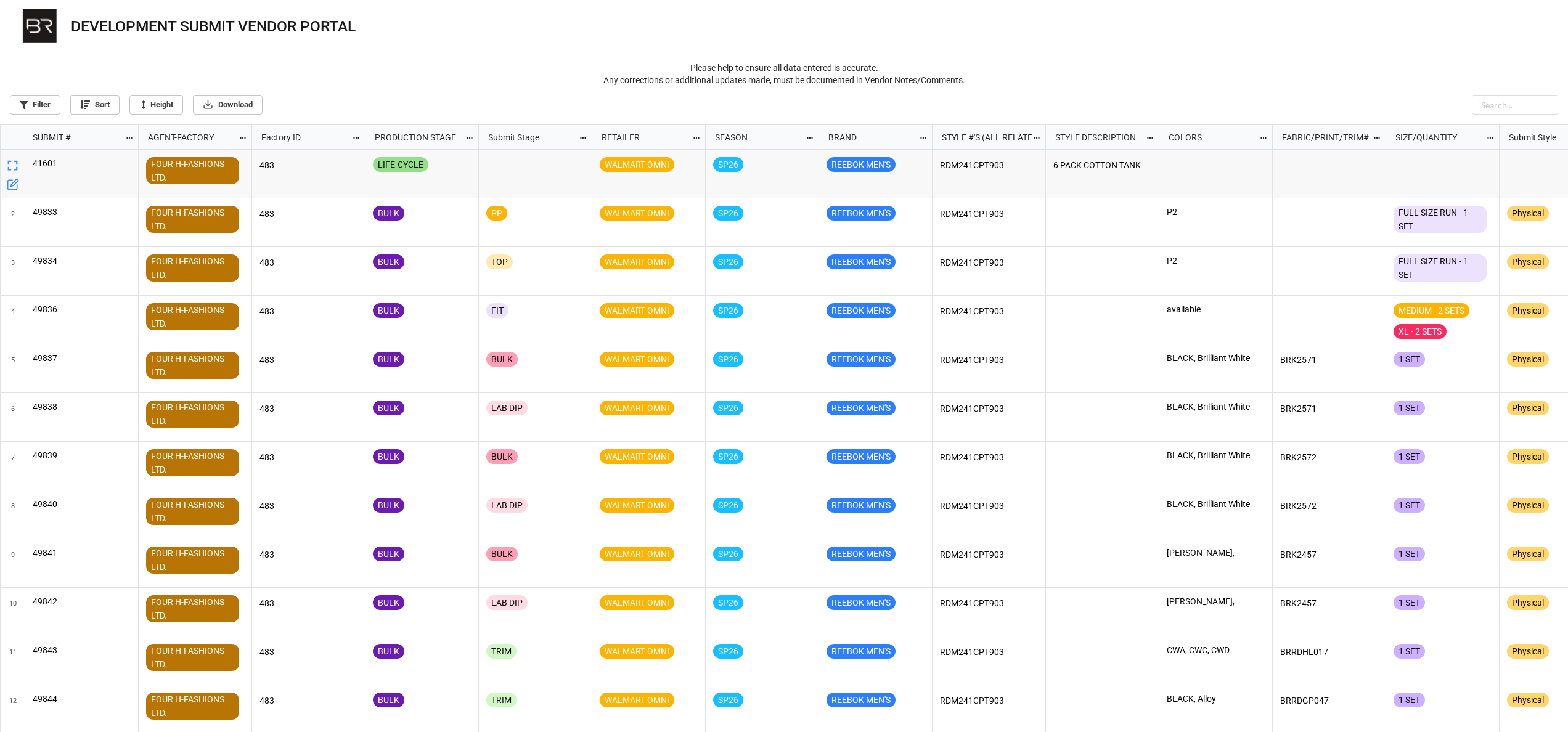
click at [413, 67] on p "Please help to ensure all data entered is accurate. Any corrections or addition…" at bounding box center [784, 74] width 1548 height 25
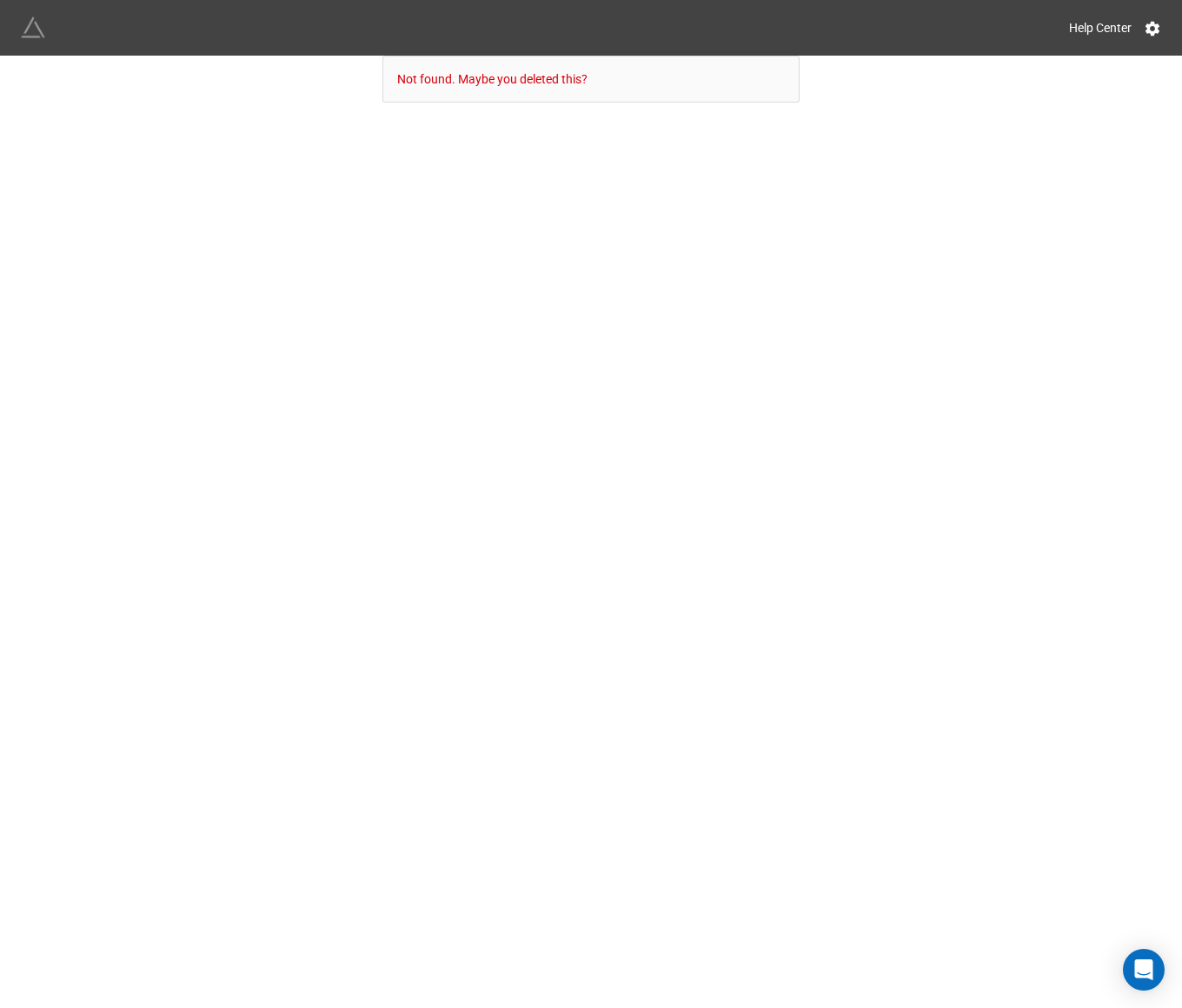
click at [40, 27] on img at bounding box center [33, 28] width 25 height 25
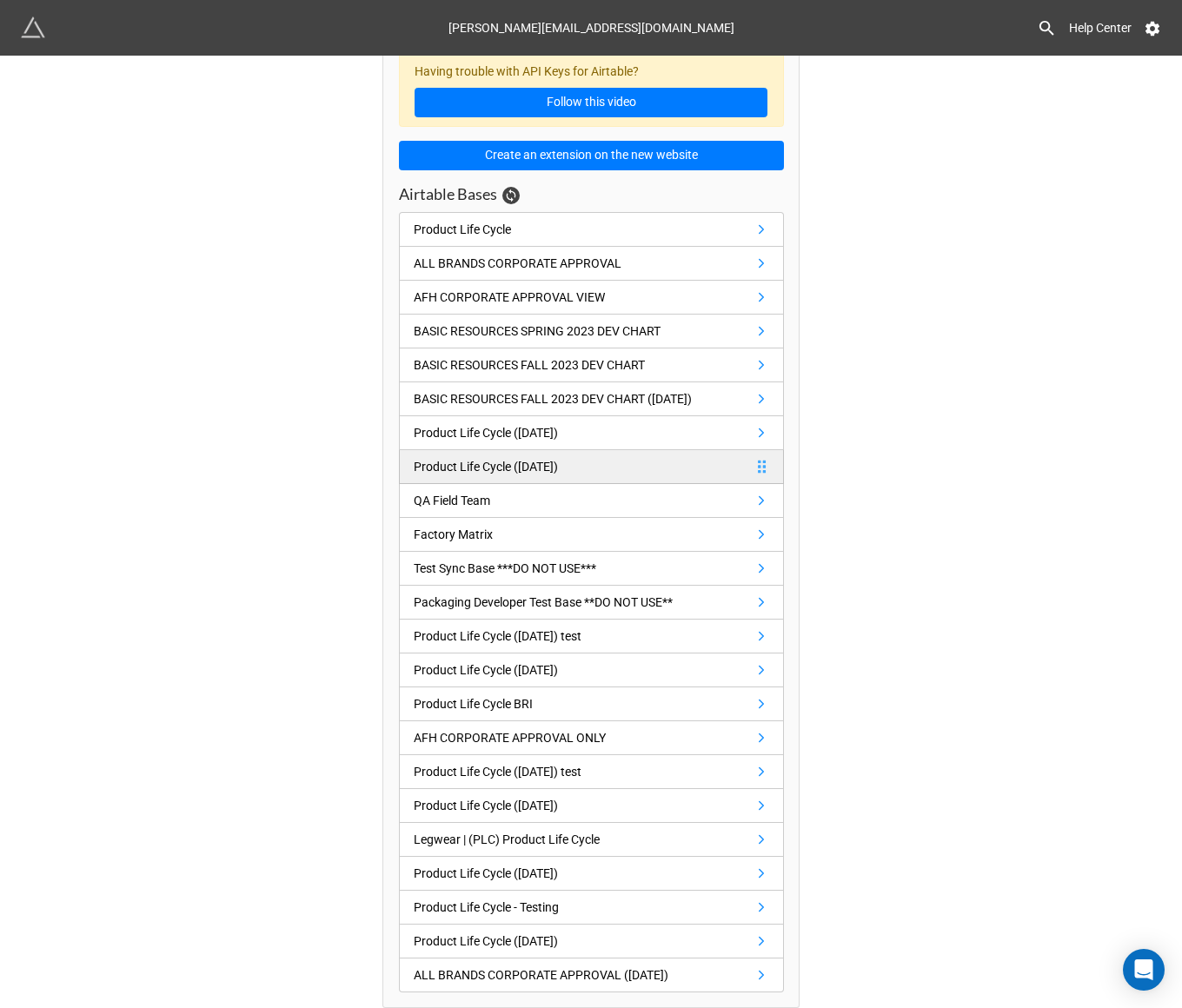
scroll to position [29, 0]
click at [578, 225] on link "Product Life Cycle" at bounding box center [591, 229] width 385 height 35
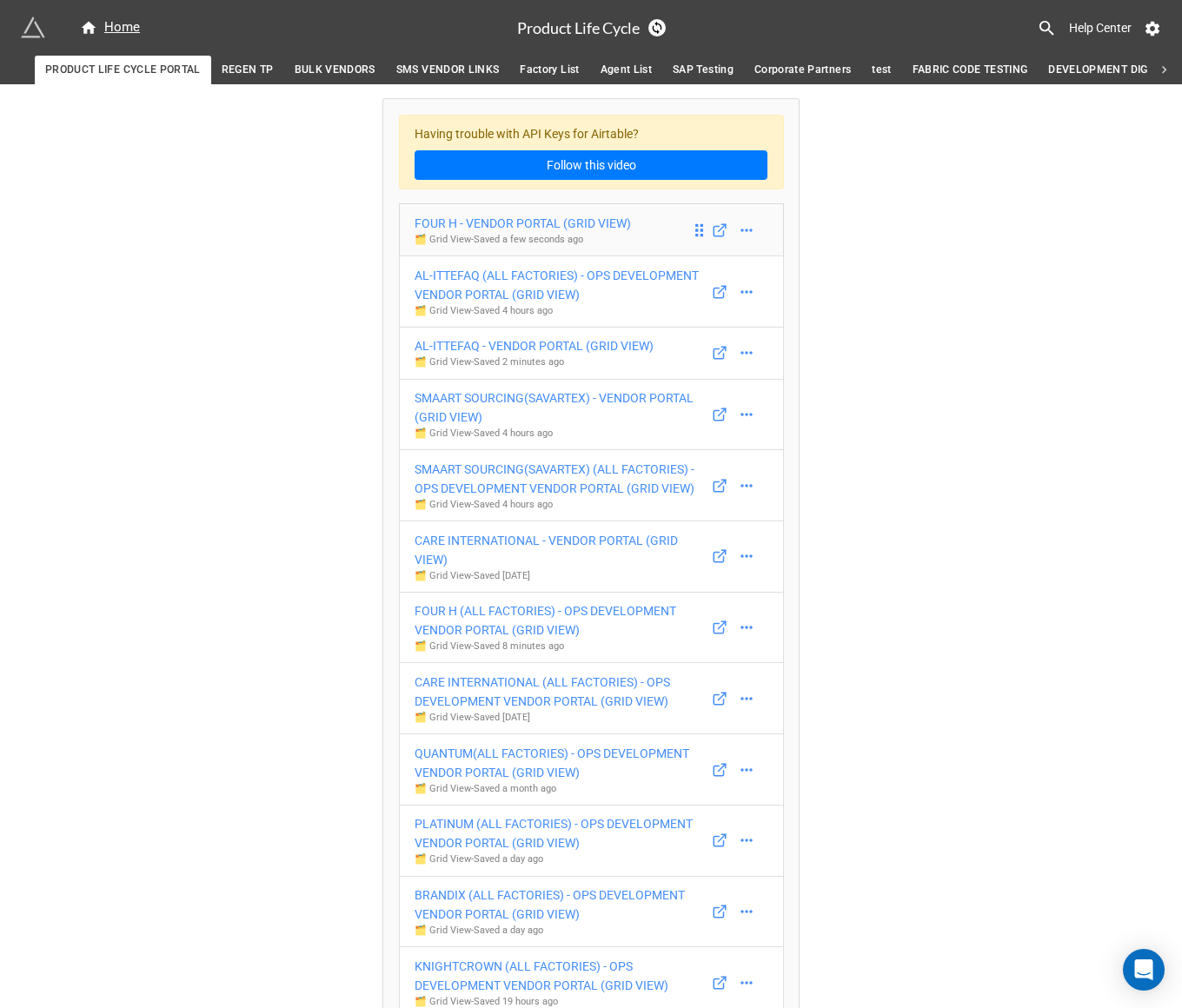
click at [594, 224] on div "FOUR H - VENDOR PORTAL (GRID VIEW)" at bounding box center [523, 222] width 216 height 19
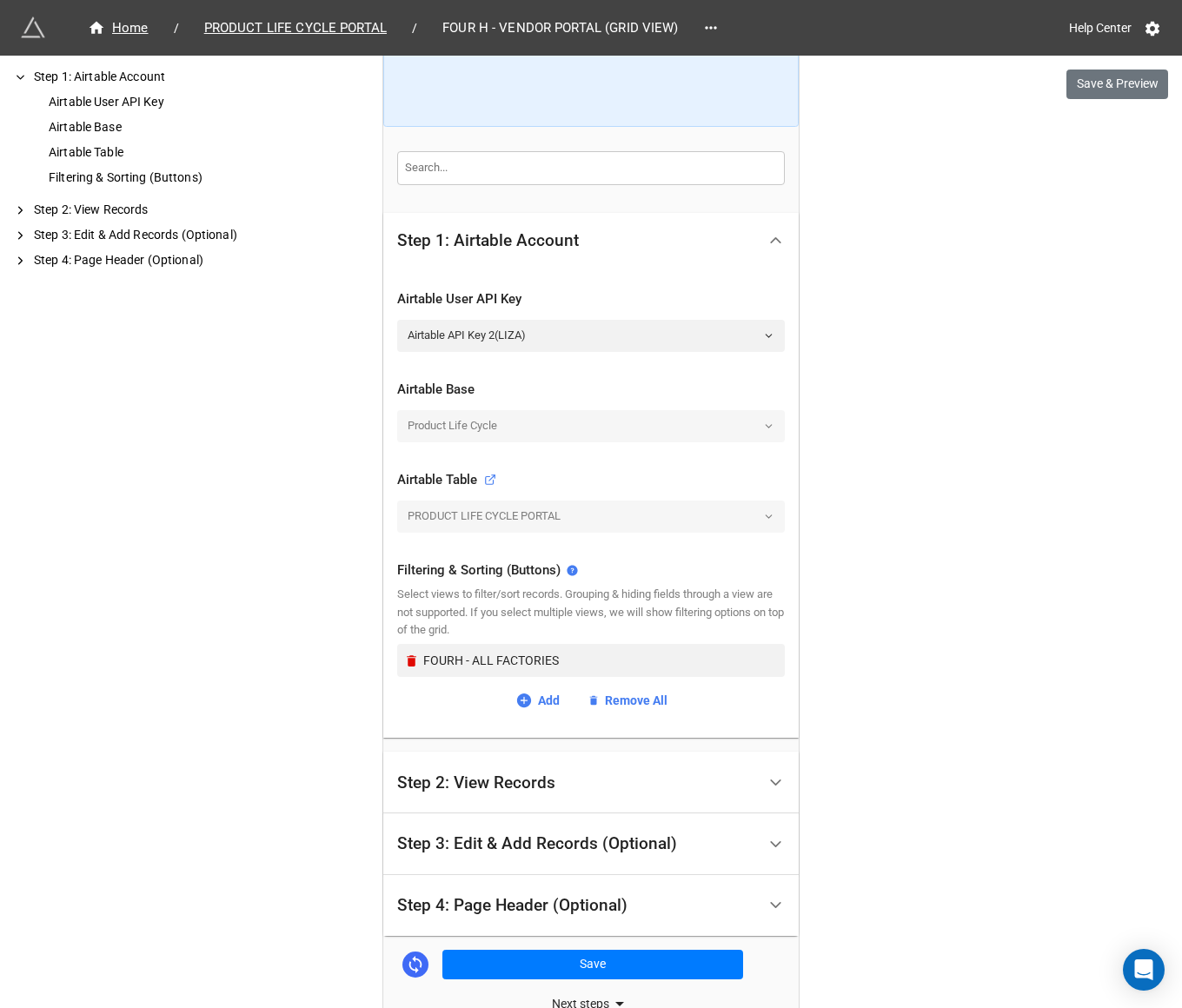
scroll to position [305, 0]
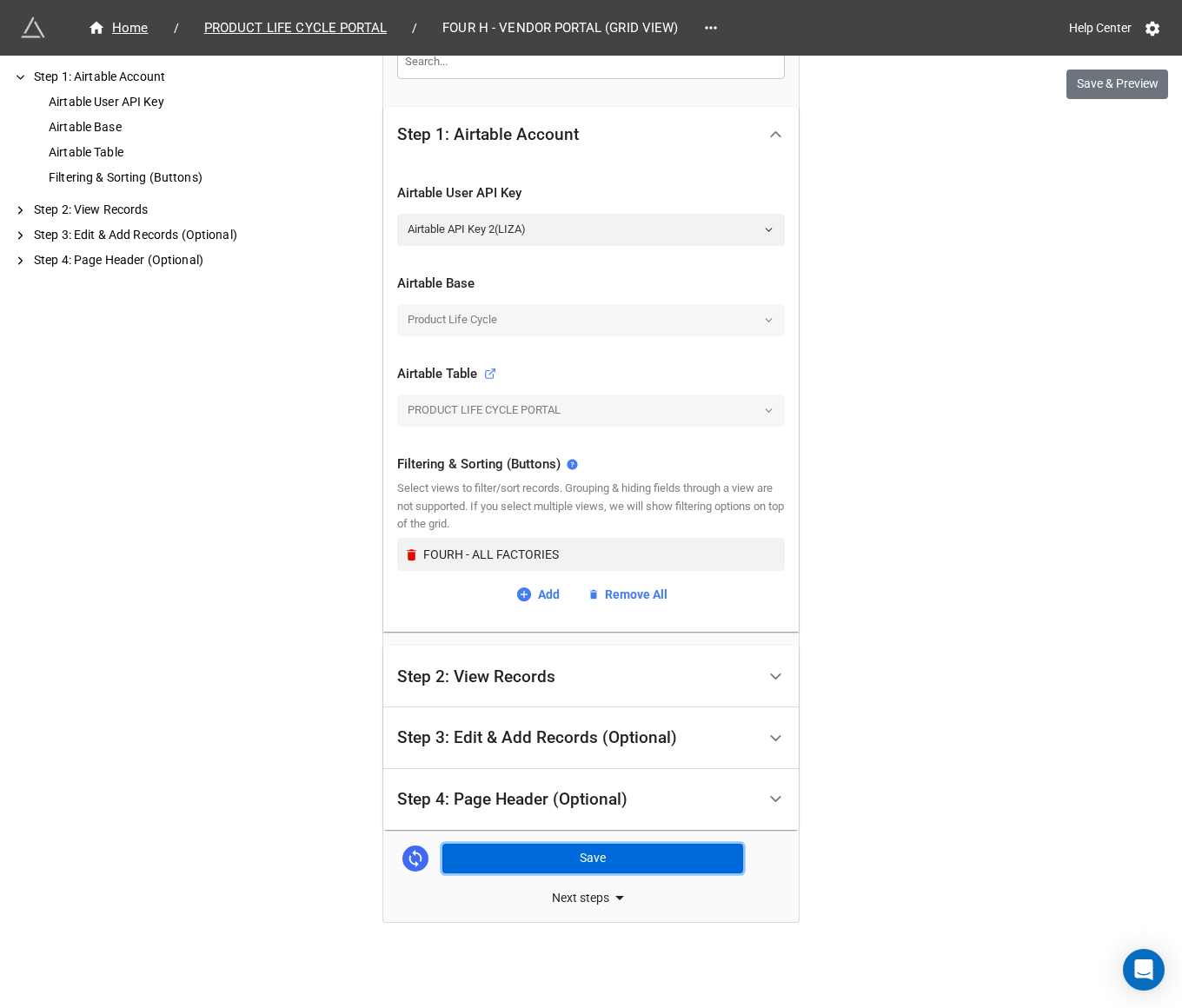
click at [605, 846] on button "Save" at bounding box center [592, 858] width 301 height 30
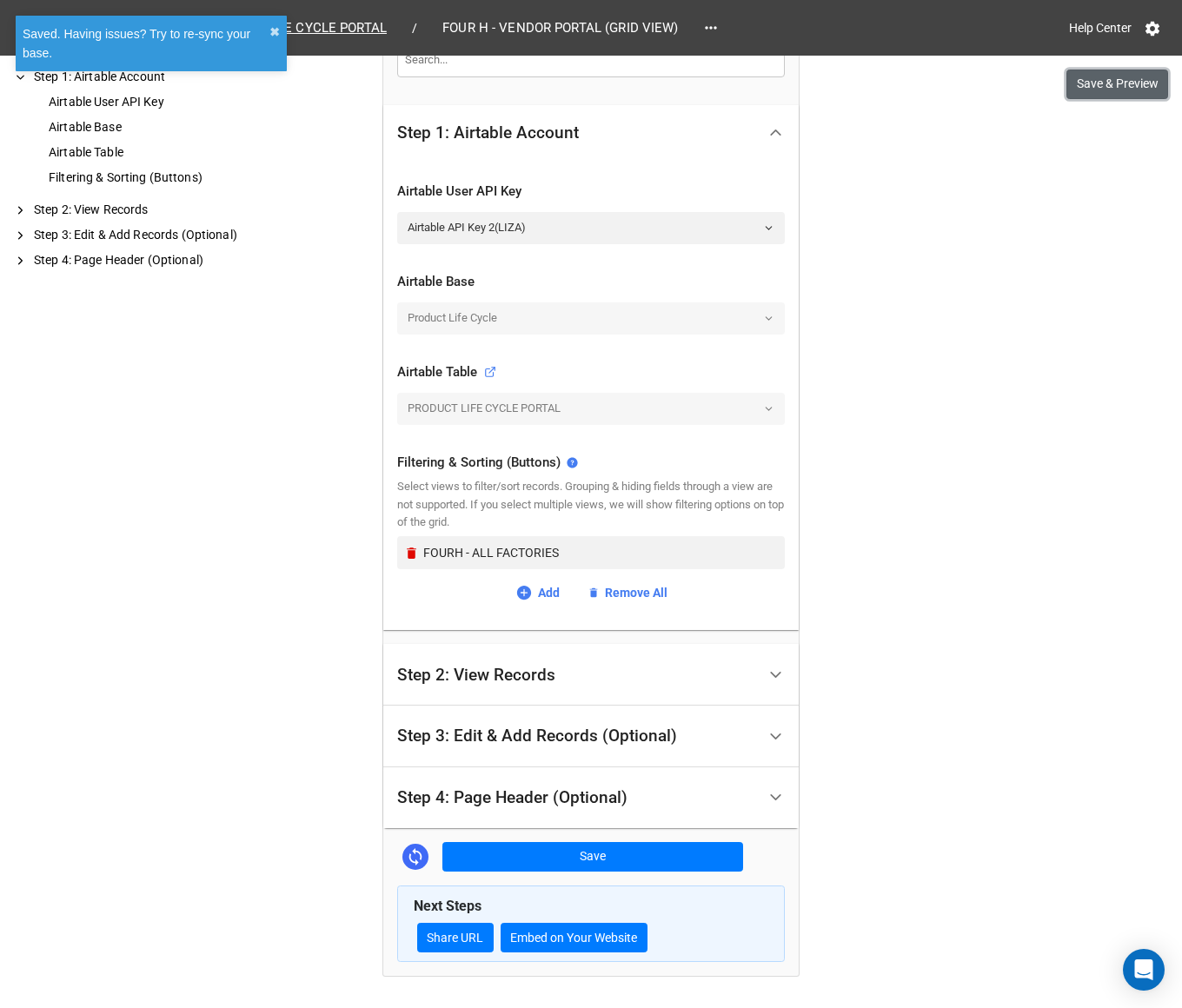
click at [1123, 82] on button "Save & Preview" at bounding box center [1117, 84] width 101 height 30
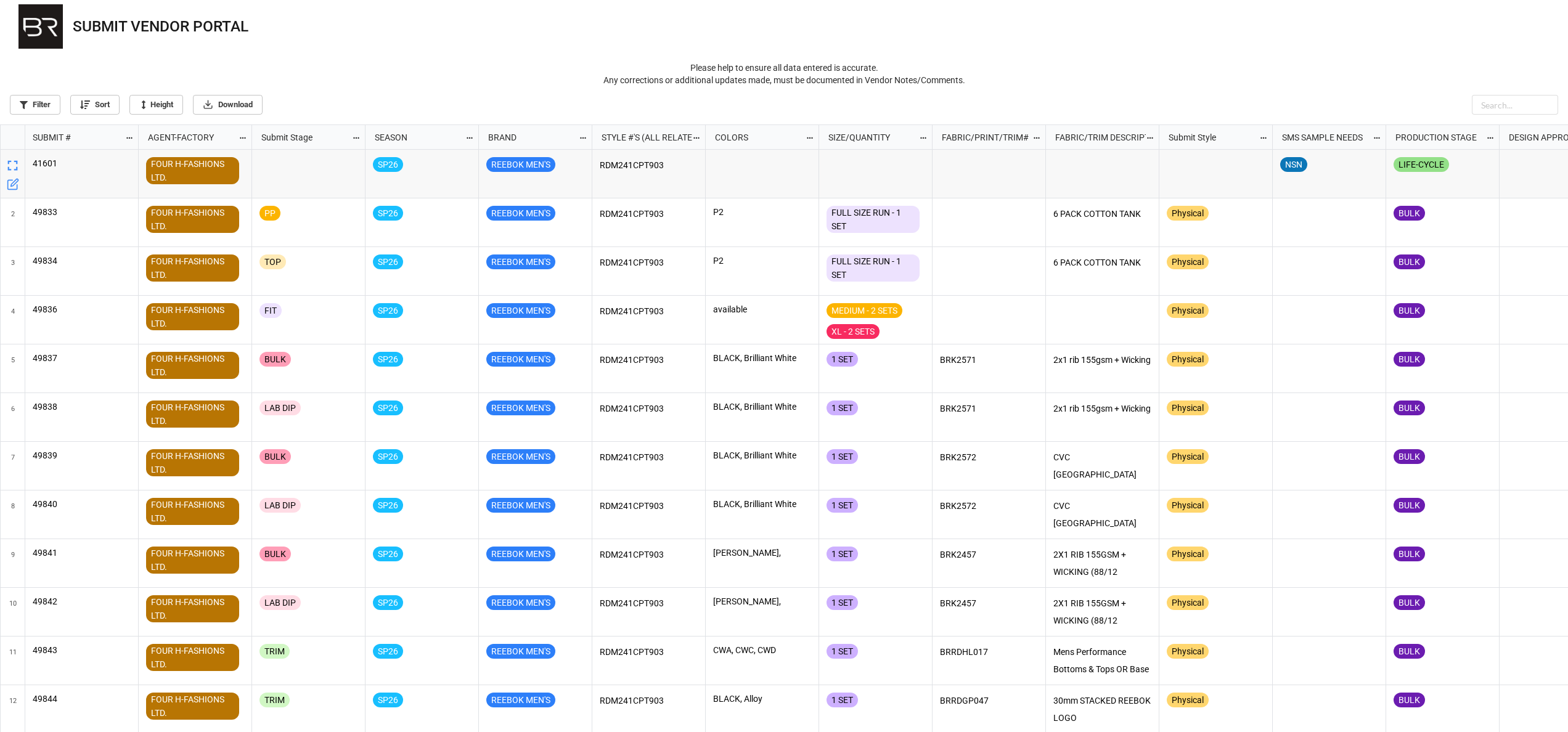
click at [1307, 70] on p "Please help to ensure all data entered is accurate. Any corrections or addition…" at bounding box center [784, 74] width 1548 height 25
